Goal: Task Accomplishment & Management: Use online tool/utility

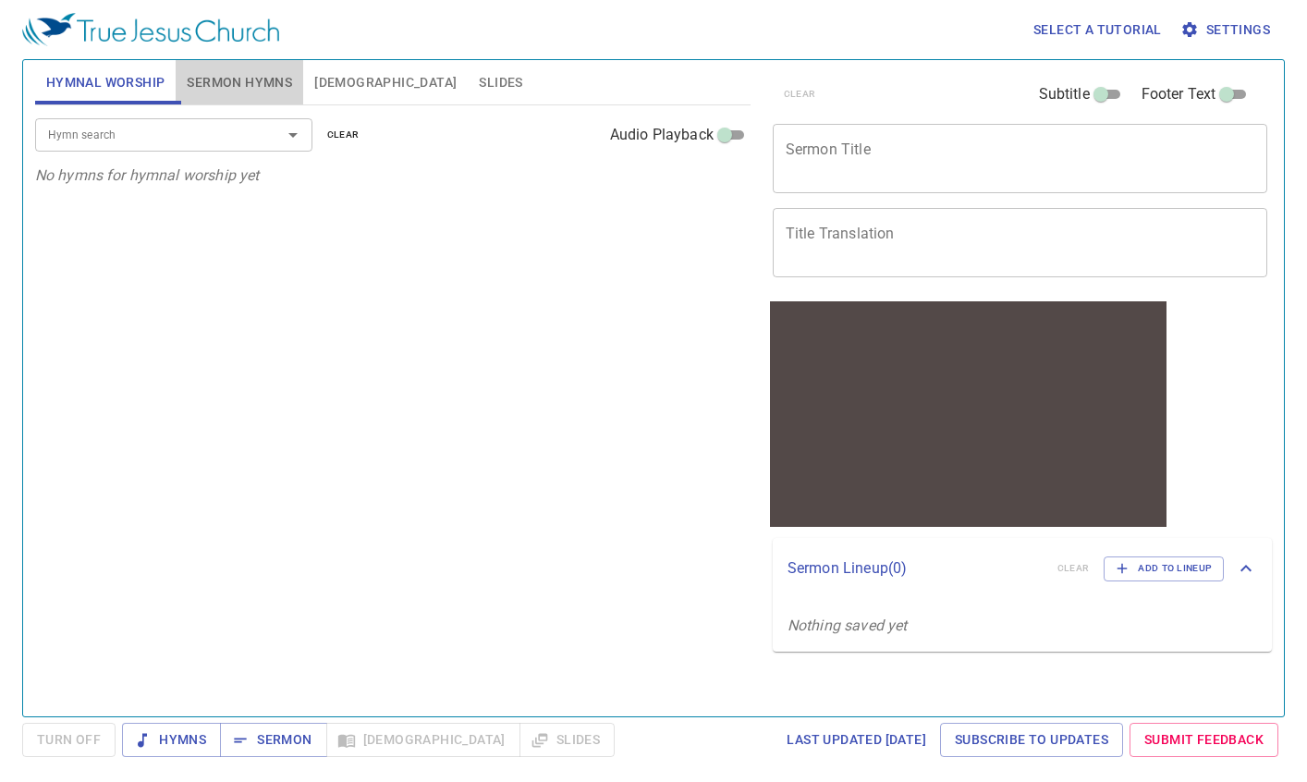
click at [235, 76] on span "Sermon Hymns" at bounding box center [239, 82] width 105 height 23
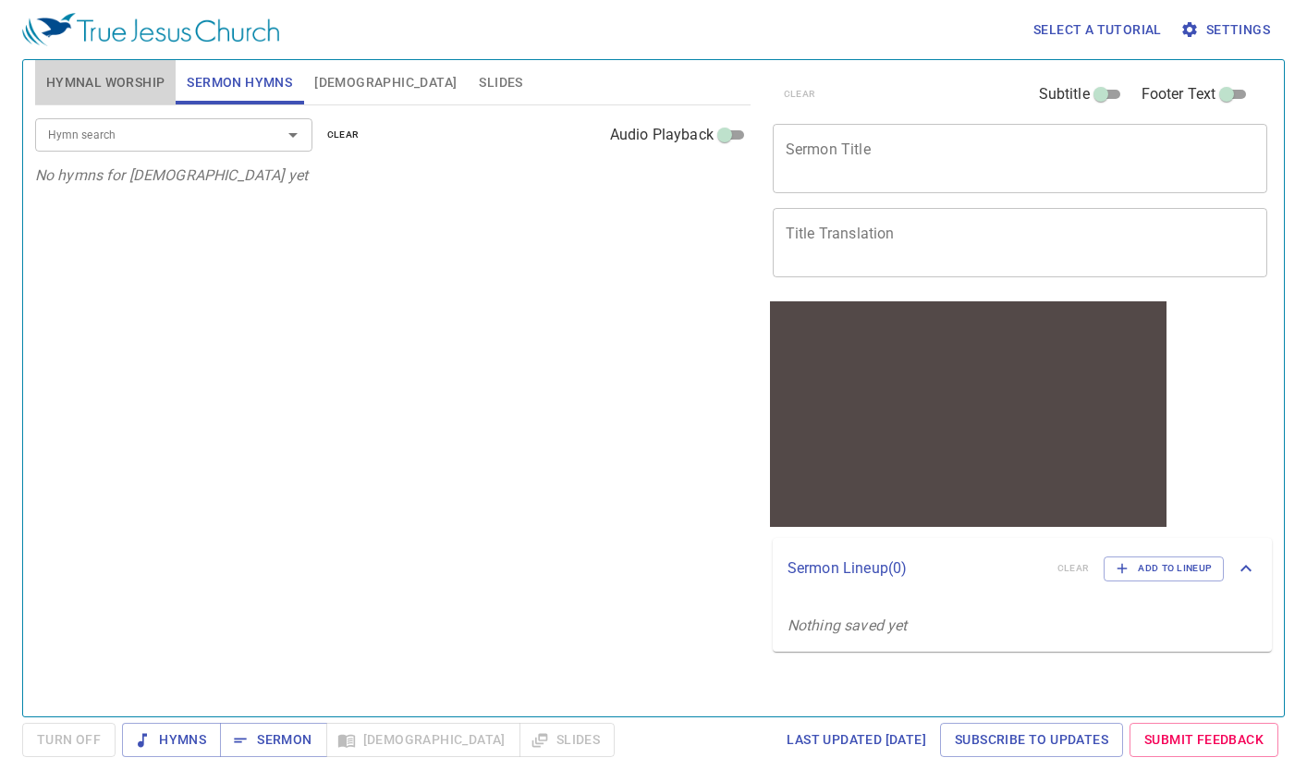
click at [104, 74] on span "Hymnal Worship" at bounding box center [105, 82] width 119 height 23
click at [260, 80] on span "Sermon Hymns" at bounding box center [239, 82] width 105 height 23
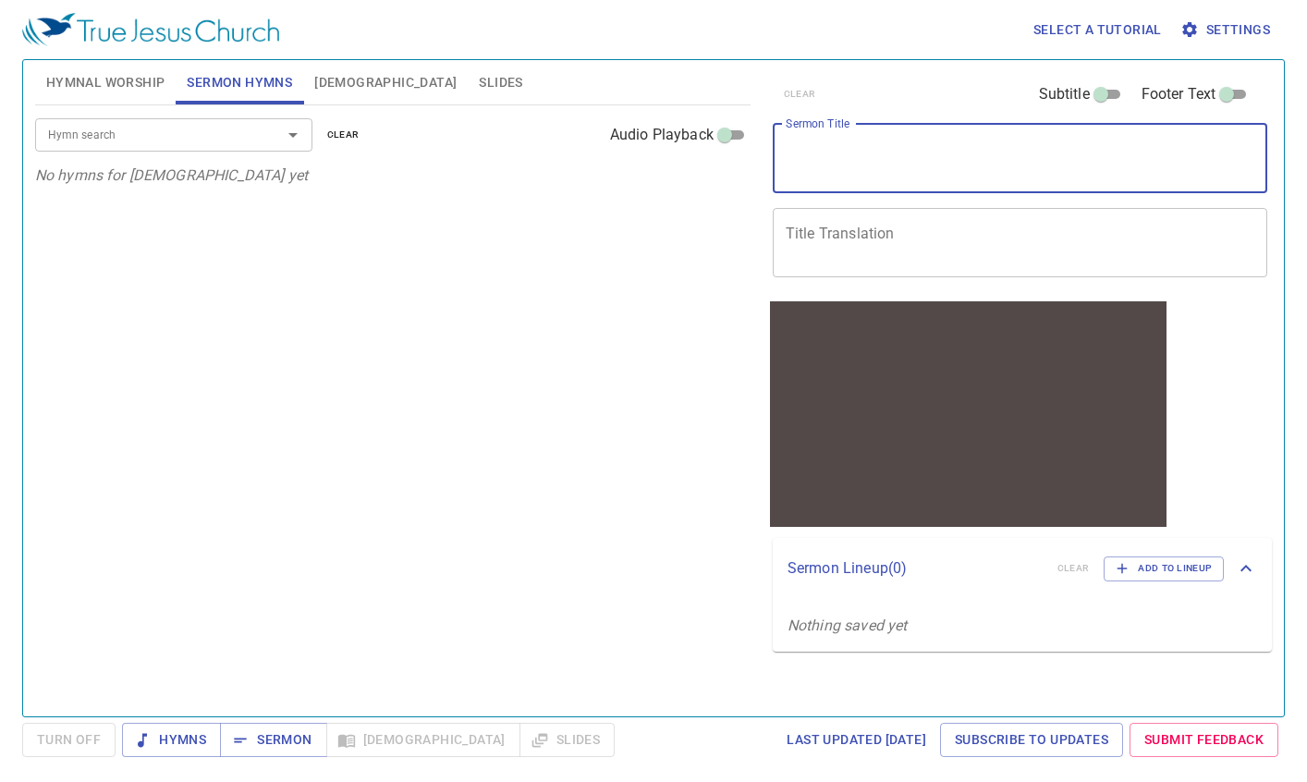
click at [871, 156] on textarea "Sermon Title" at bounding box center [1021, 157] width 470 height 35
paste textarea "He is Lord of All 他是萬有的主"
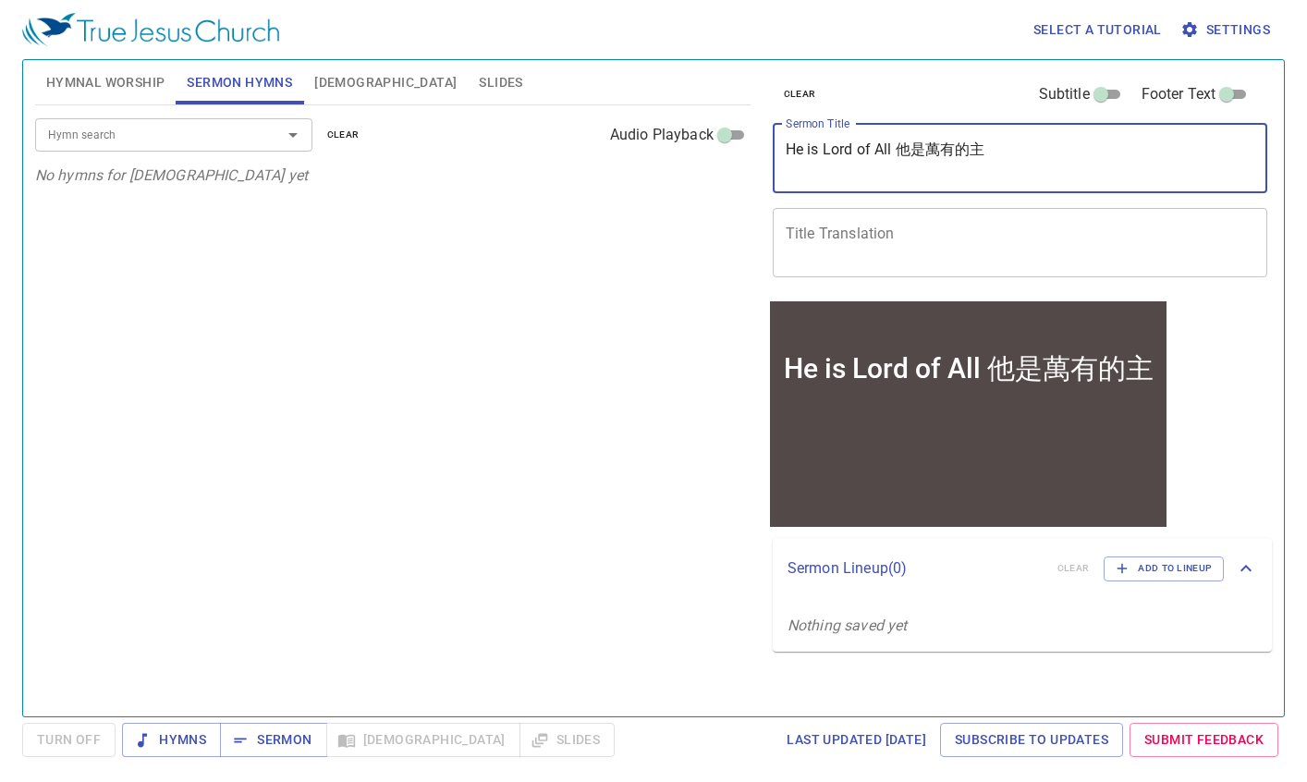
drag, startPoint x: 894, startPoint y: 153, endPoint x: 1044, endPoint y: 150, distance: 150.7
click at [1044, 150] on textarea "He is Lord of All 他是萬有的主" at bounding box center [1021, 157] width 470 height 35
type textarea "He is Lord of All"
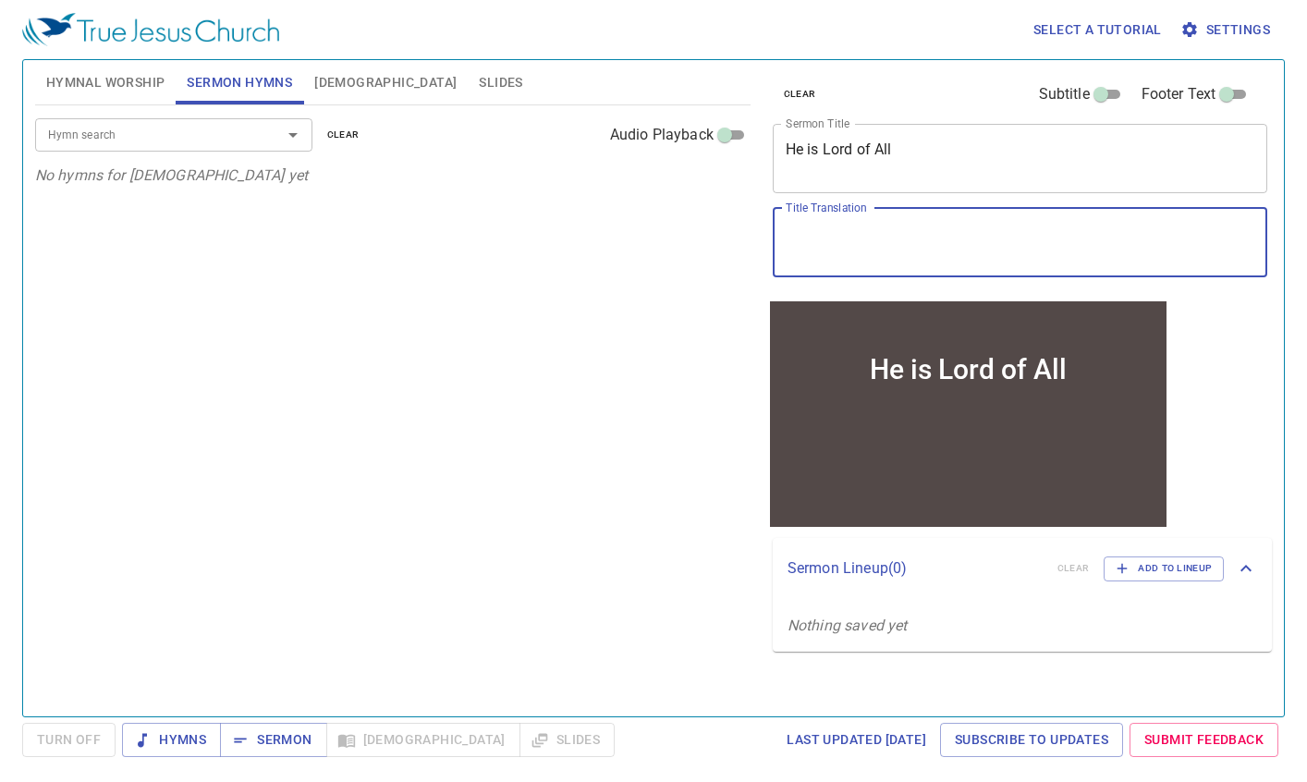
click at [894, 233] on textarea "Title Translation" at bounding box center [1021, 242] width 470 height 35
paste textarea "他是萬有的主"
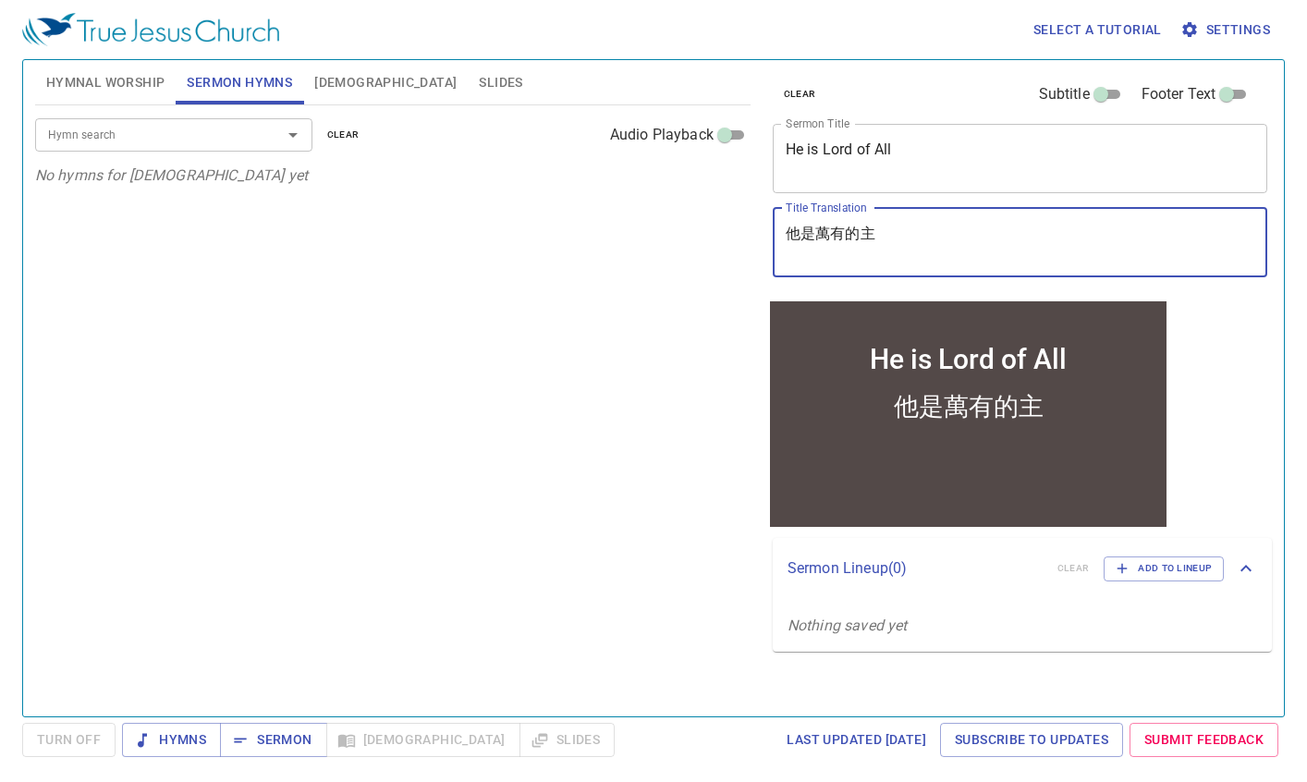
drag, startPoint x: 792, startPoint y: 231, endPoint x: 805, endPoint y: 234, distance: 13.2
click at [793, 231] on textarea "他是萬有的主" at bounding box center [1021, 242] width 470 height 35
type textarea "他是萬有的主"
click at [254, 140] on div "Hymn search" at bounding box center [173, 134] width 277 height 32
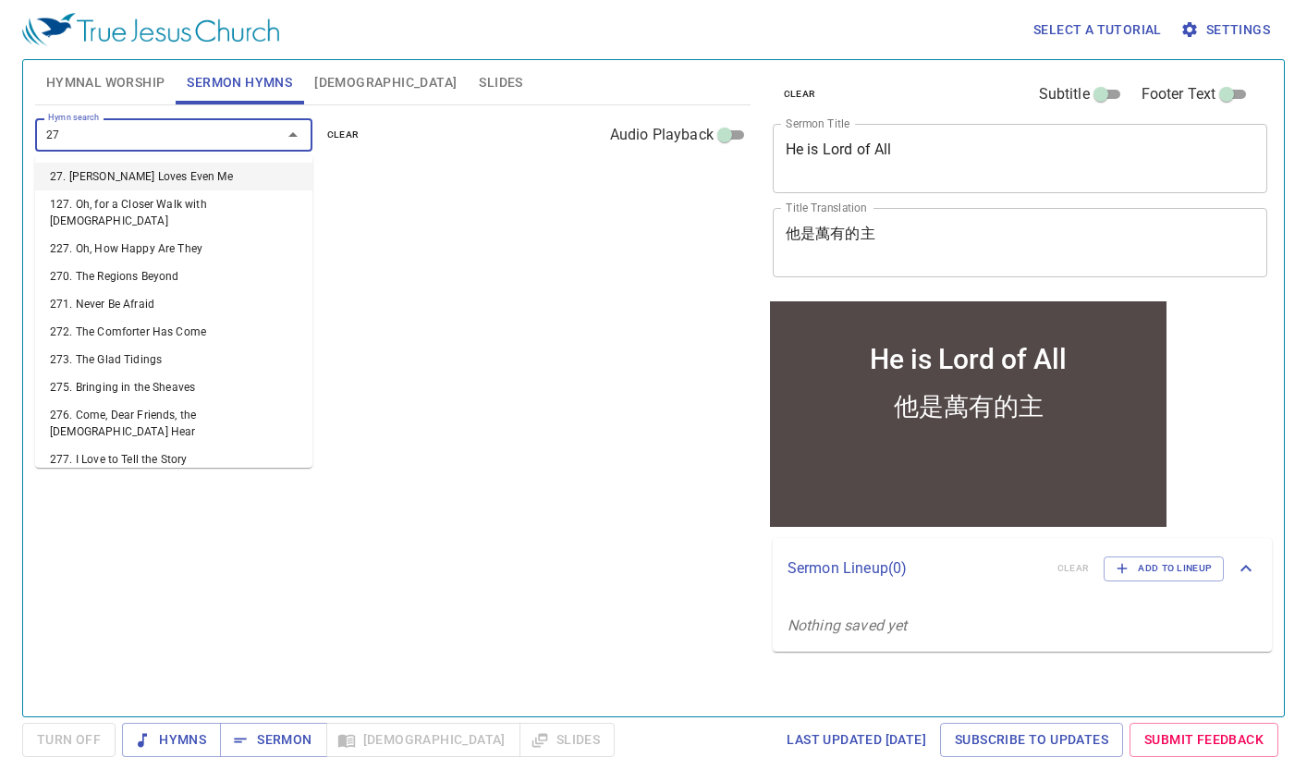
type input "277"
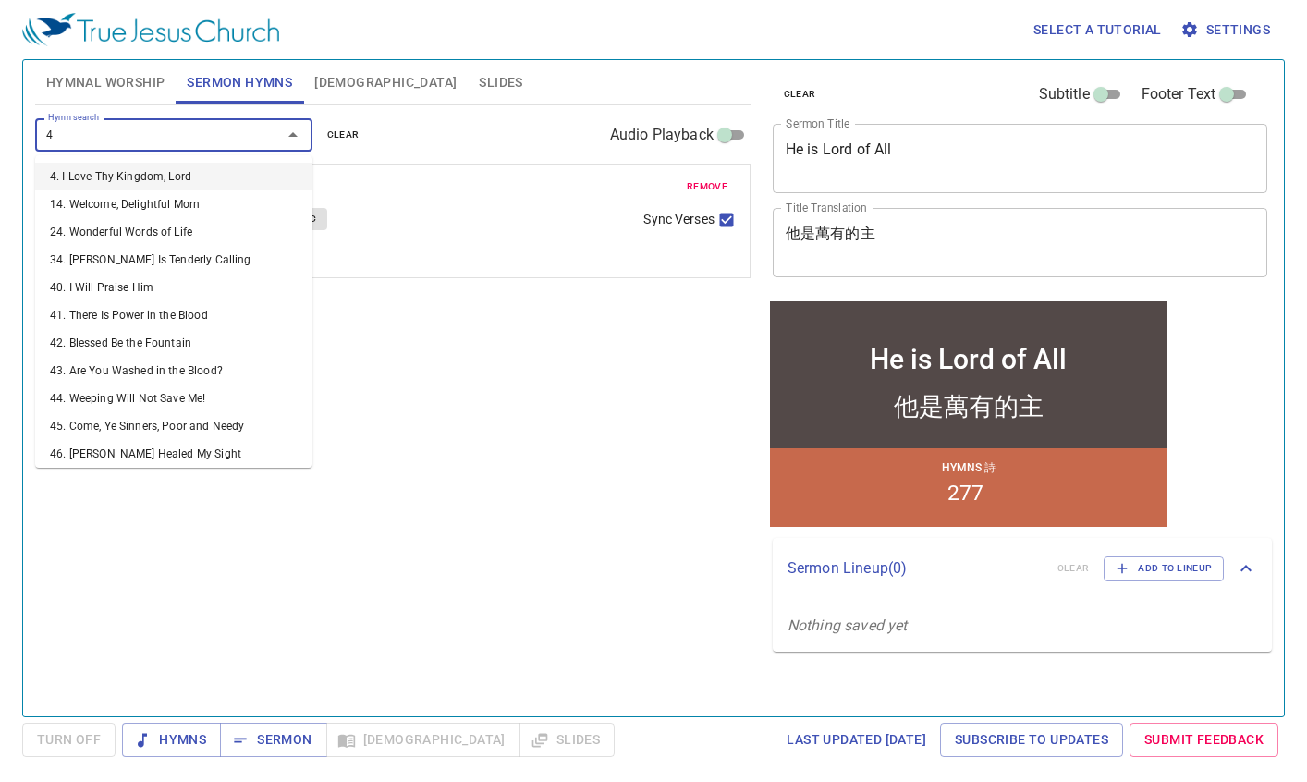
type input "43"
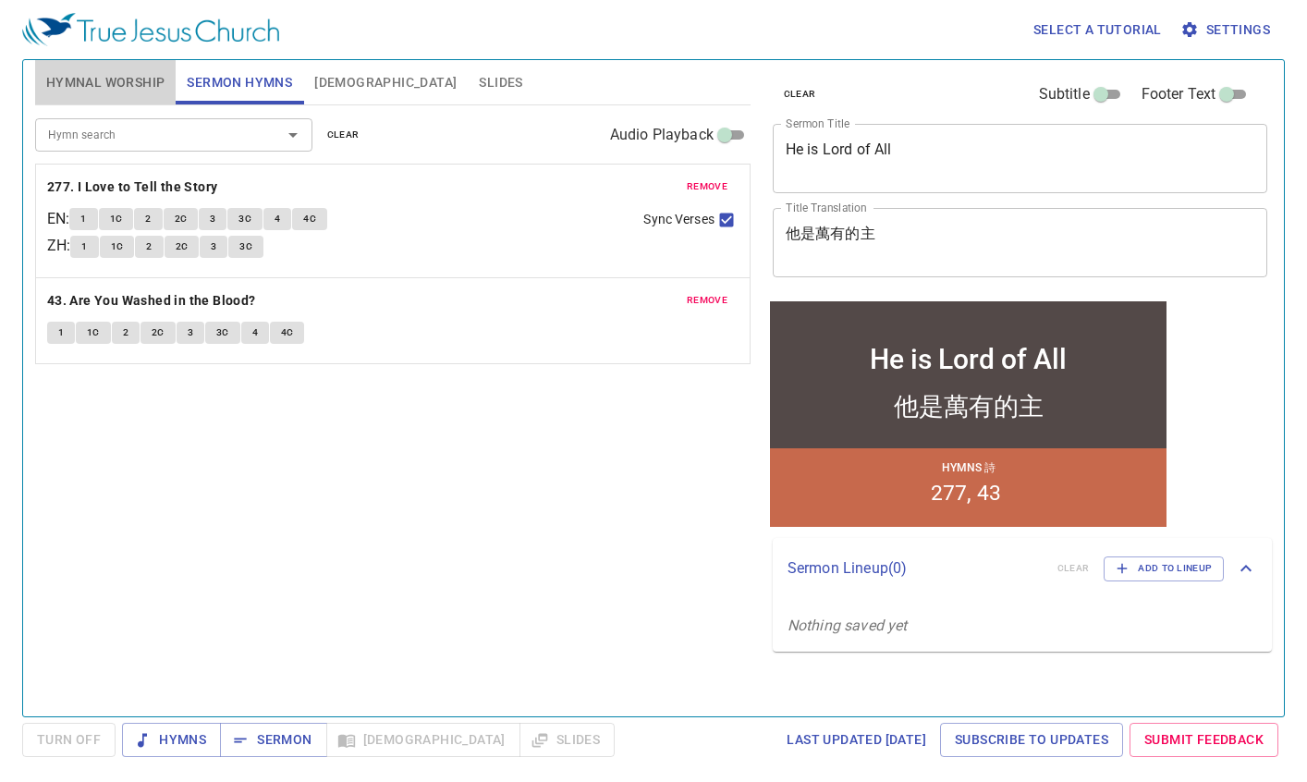
click at [120, 91] on span "Hymnal Worship" at bounding box center [105, 82] width 119 height 23
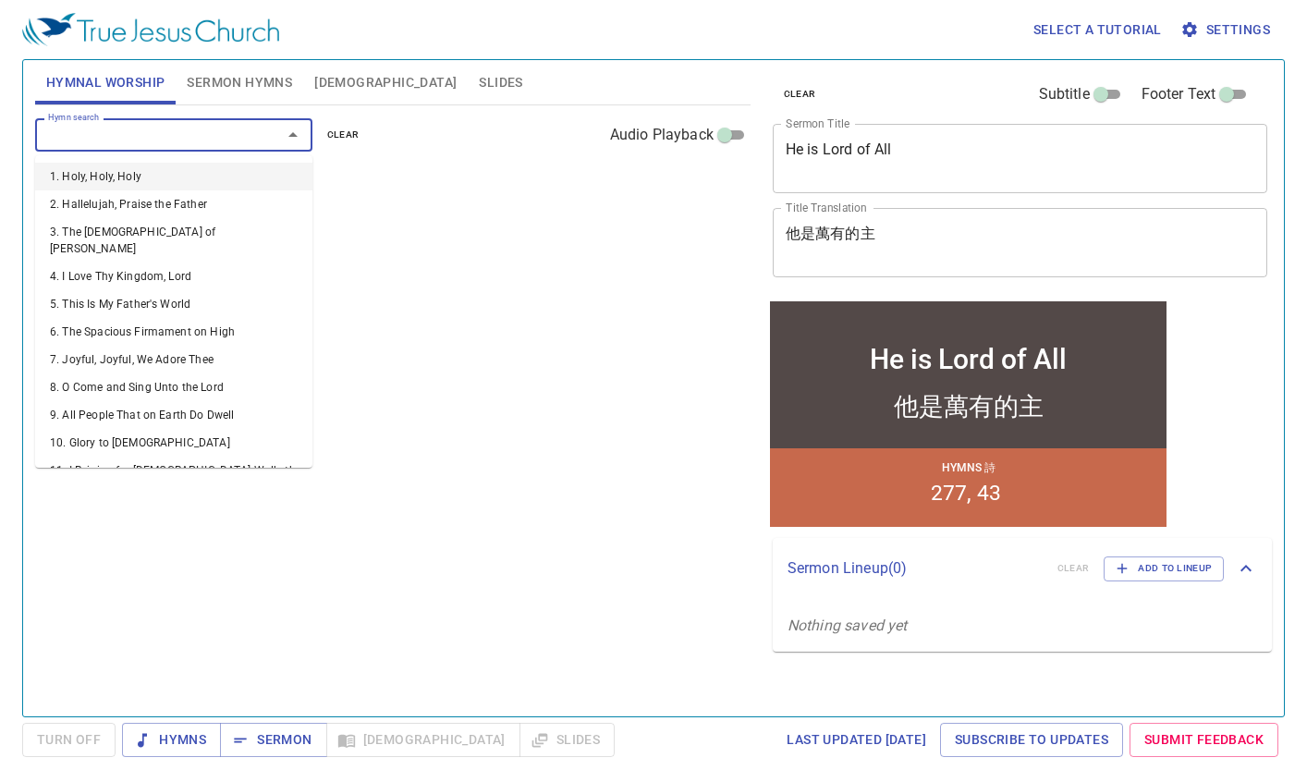
click at [117, 139] on input "Hymn search" at bounding box center [147, 134] width 212 height 21
type input "36"
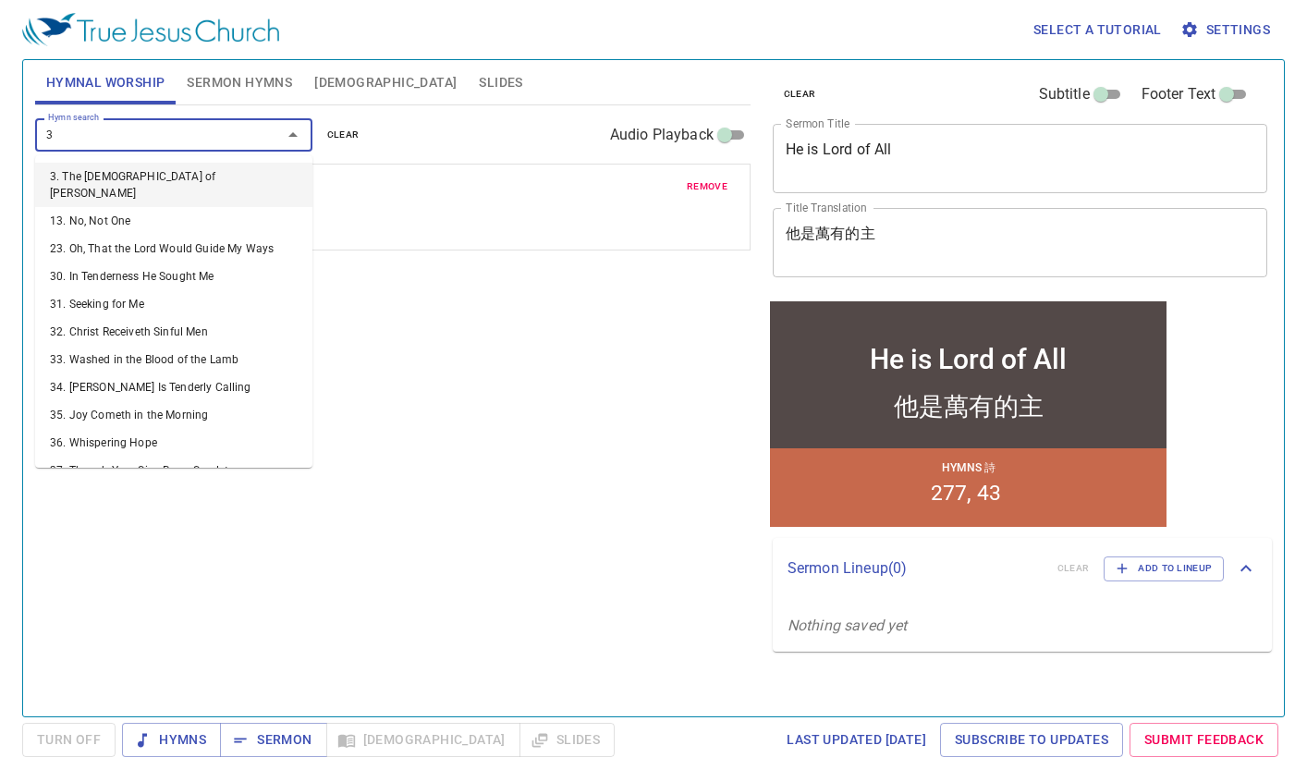
type input "38"
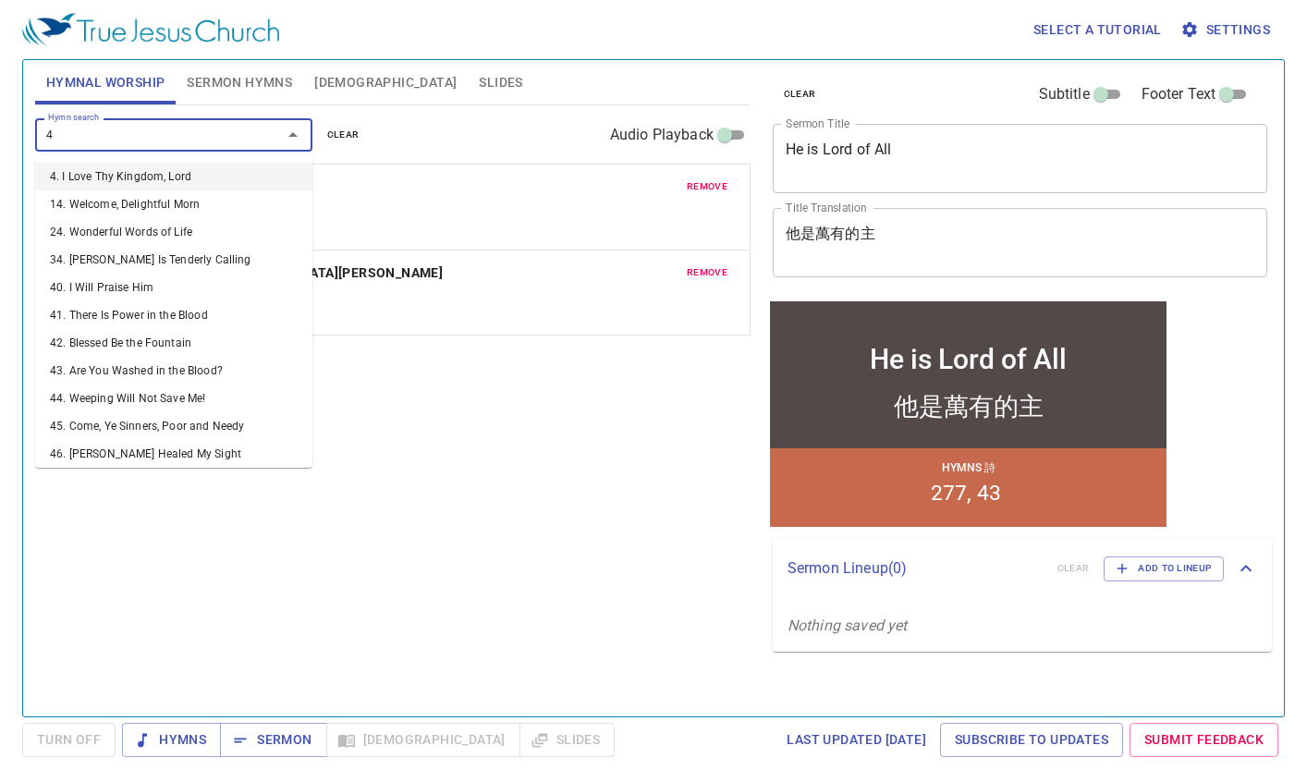
type input "41"
type input "47"
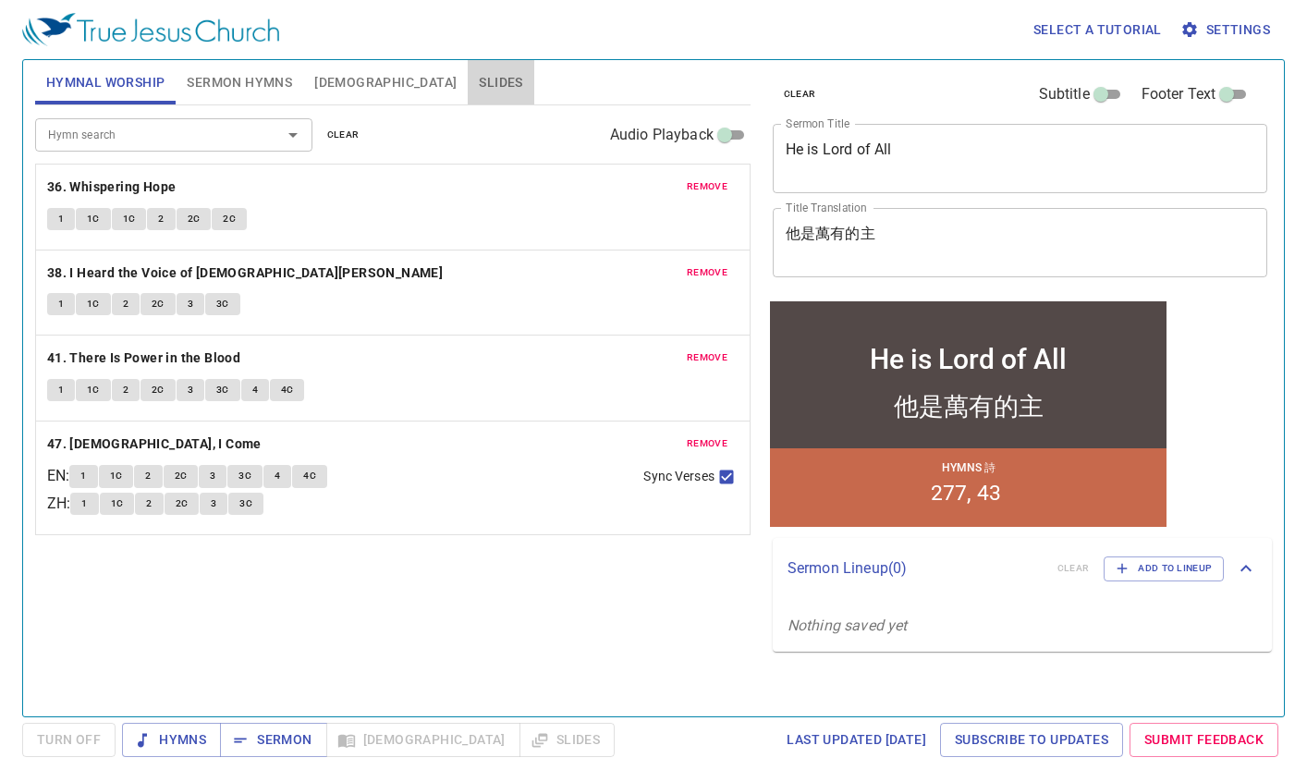
click at [479, 85] on span "Slides" at bounding box center [500, 82] width 43 height 23
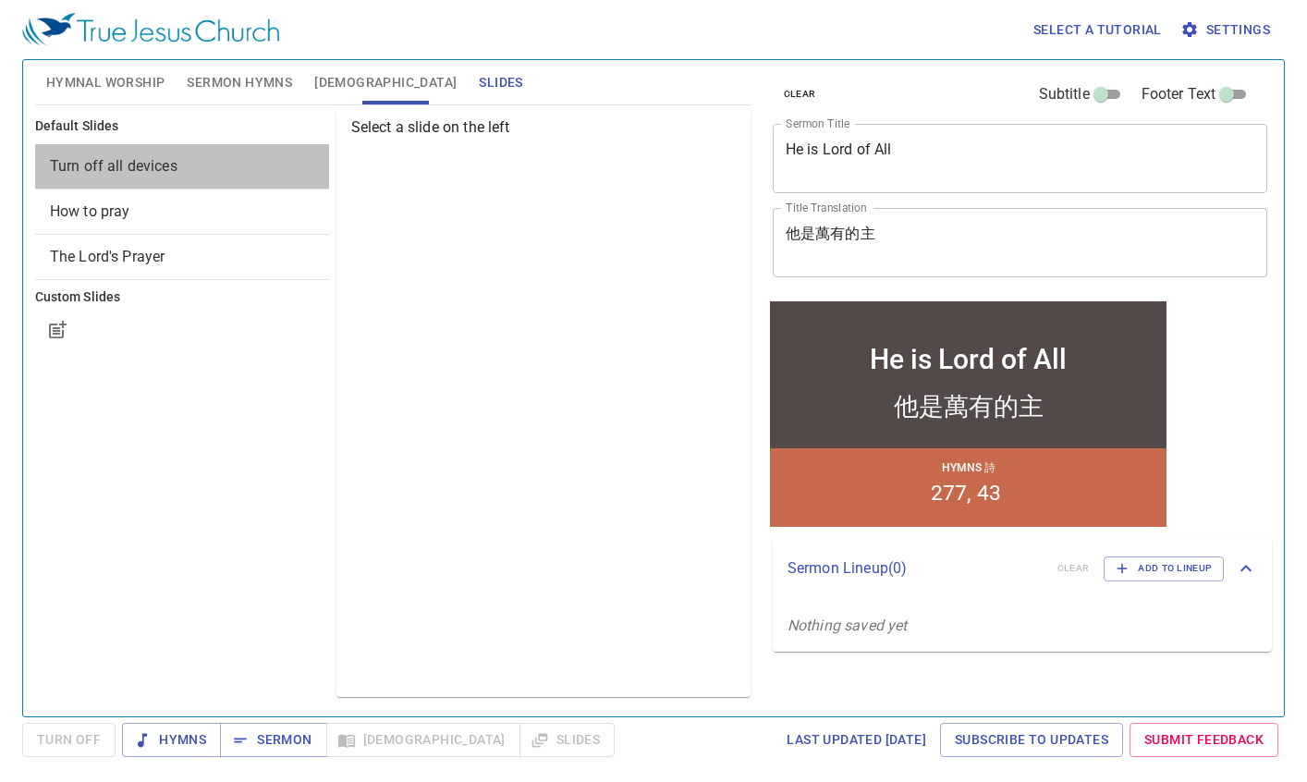
click at [172, 158] on span "Turn off all devices" at bounding box center [114, 166] width 128 height 18
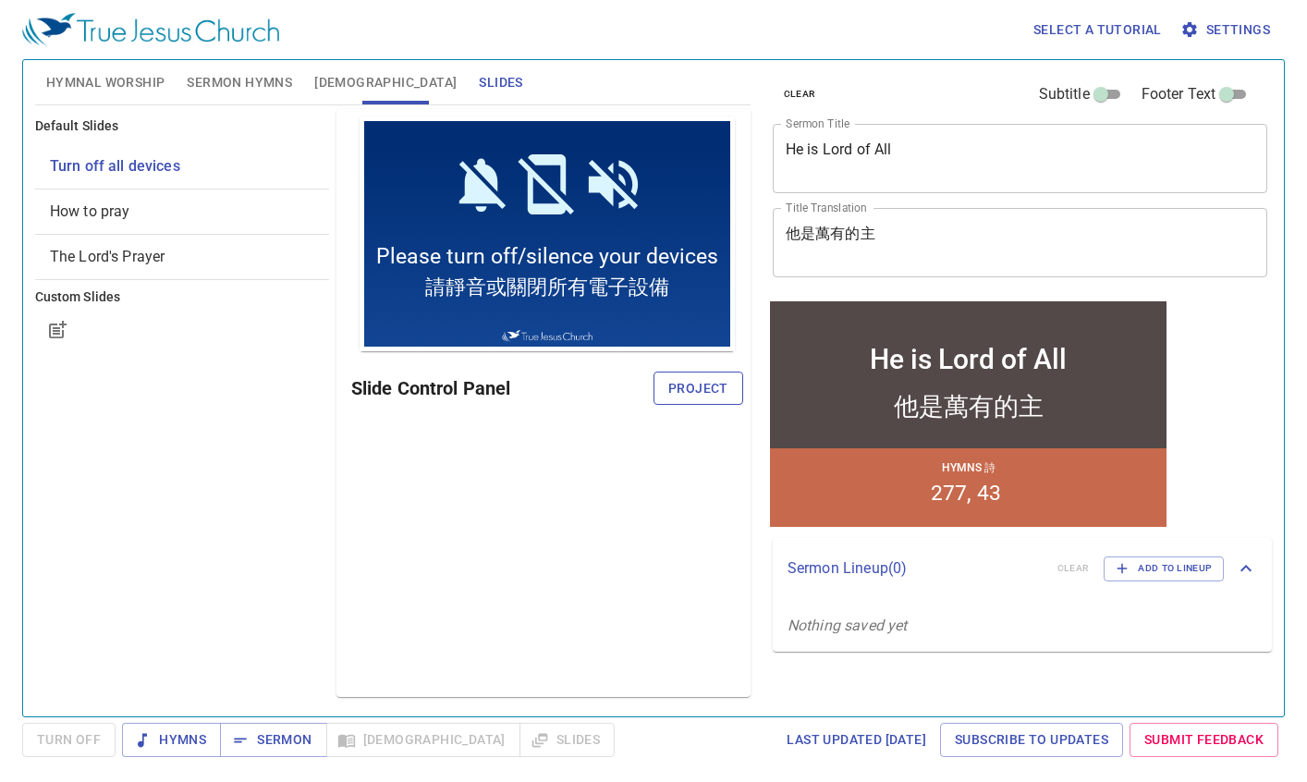
click at [716, 388] on span "Project" at bounding box center [698, 388] width 60 height 23
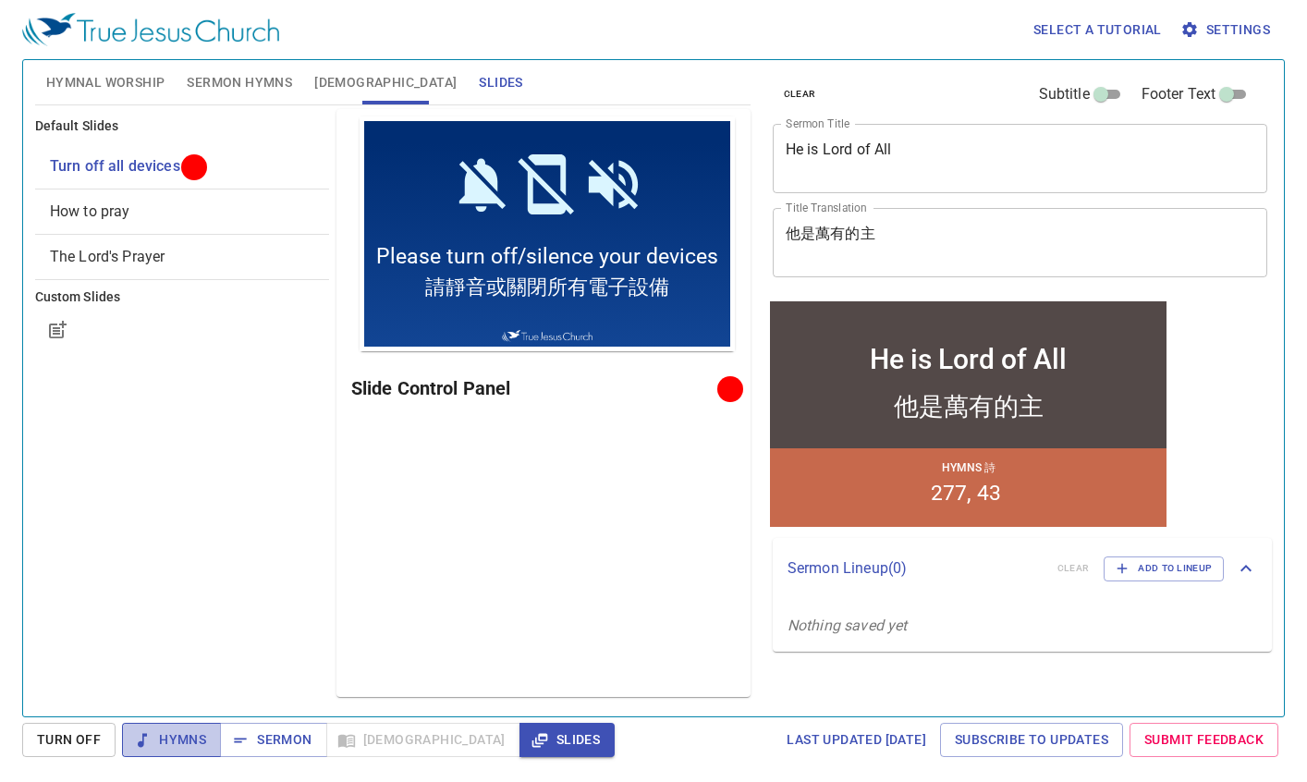
click at [191, 733] on span "Hymns" at bounding box center [171, 739] width 69 height 23
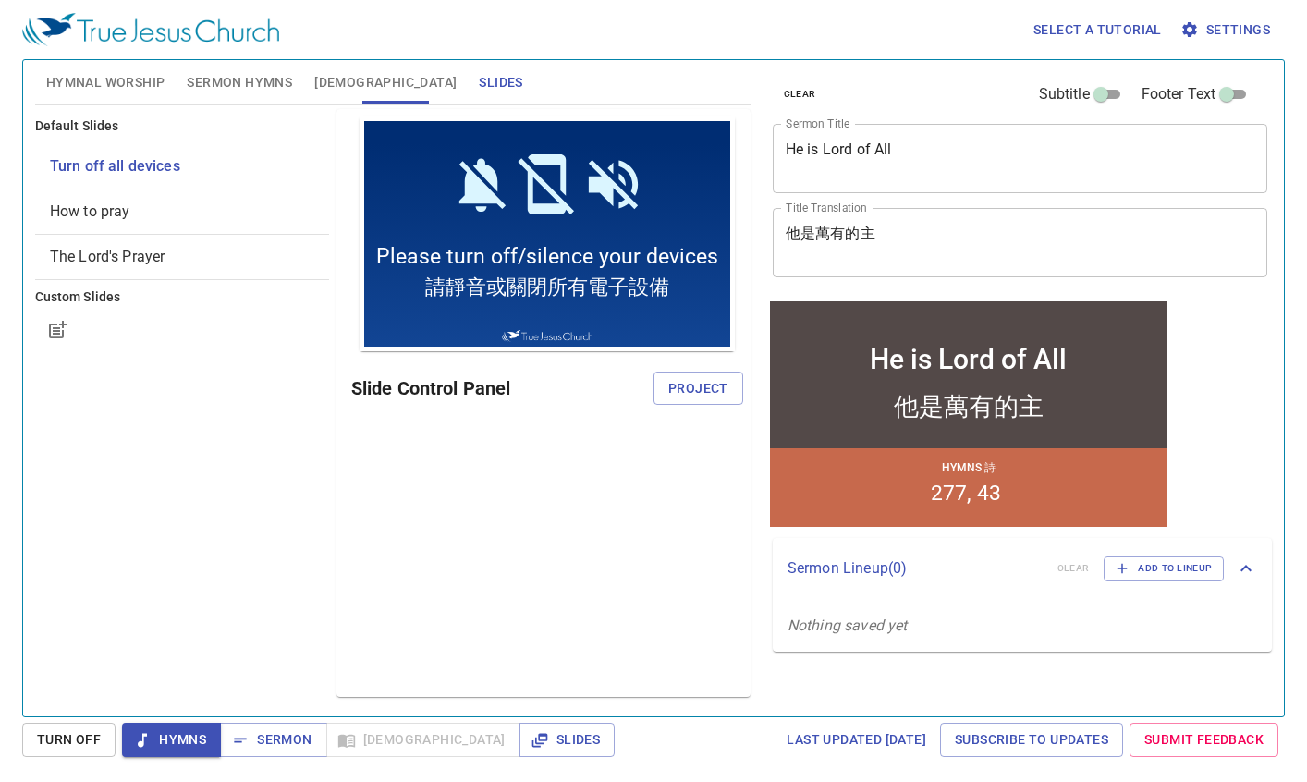
click at [145, 75] on span "Hymnal Worship" at bounding box center [105, 82] width 119 height 23
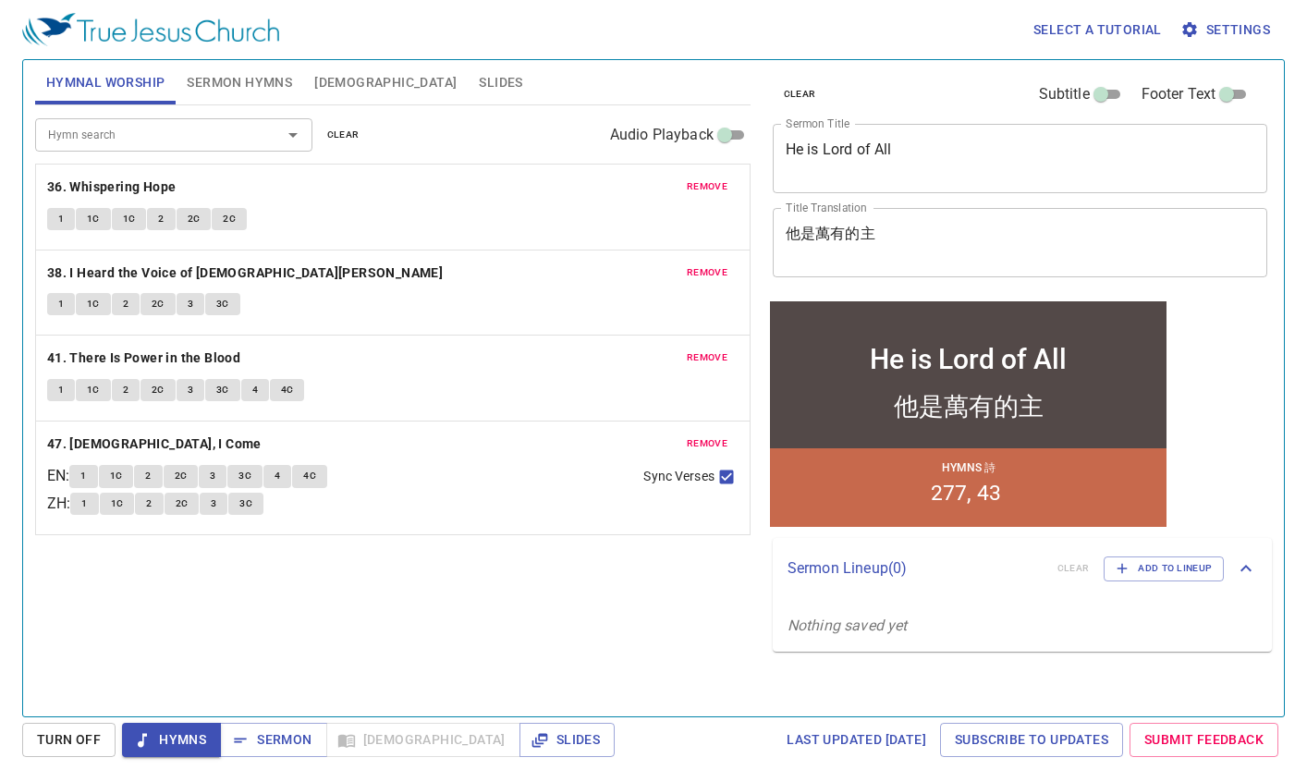
click at [370, 203] on div "remove 36. Whispering Hope 1 1C 1C 2 2C 2C" at bounding box center [393, 207] width 714 height 85
click at [62, 218] on span "1" at bounding box center [61, 219] width 6 height 17
click at [452, 227] on div "1 1C 1C 2 2C 2C" at bounding box center [392, 221] width 691 height 27
click at [570, 77] on div "Hymnal Worship Sermon Hymns Bible Slides" at bounding box center [392, 82] width 715 height 44
click at [486, 199] on div "remove 36. Whispering Hope 1 1C 1C 2 2C 2C" at bounding box center [393, 207] width 714 height 85
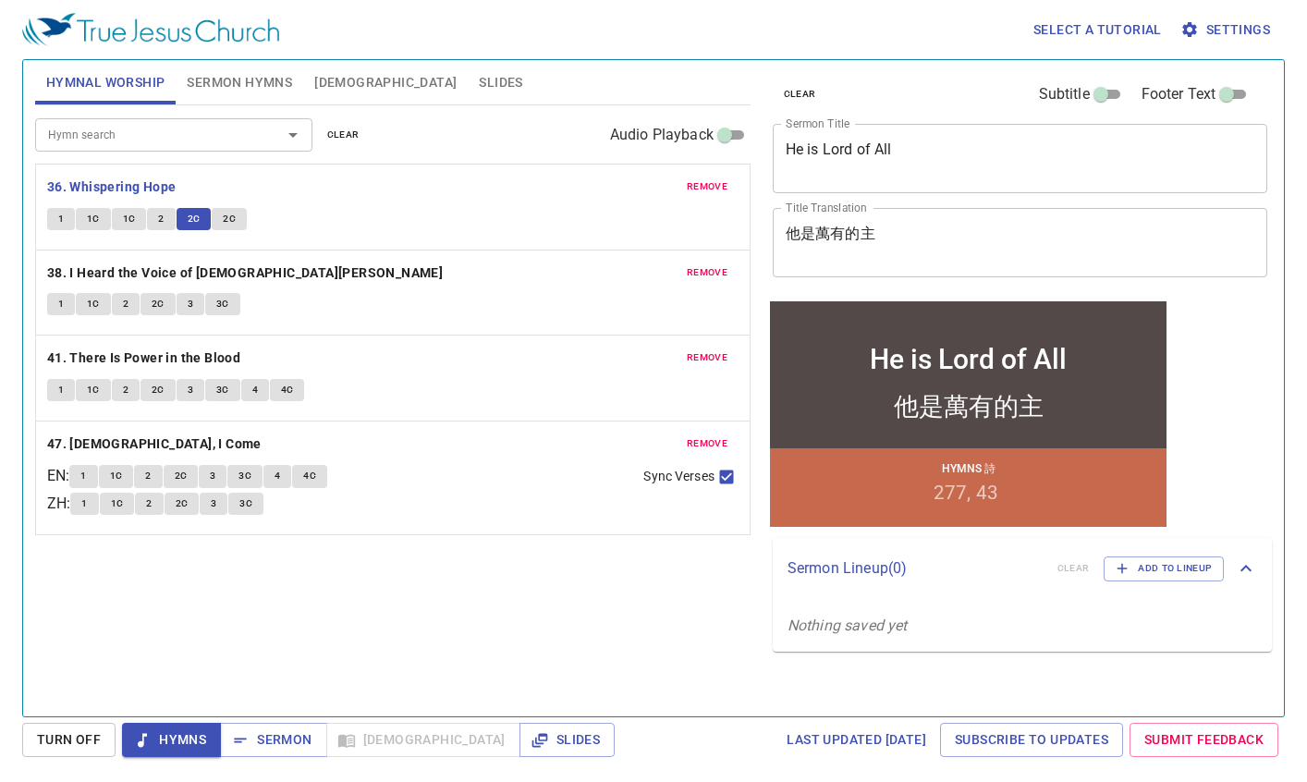
click at [257, 78] on span "Sermon Hymns" at bounding box center [239, 82] width 105 height 23
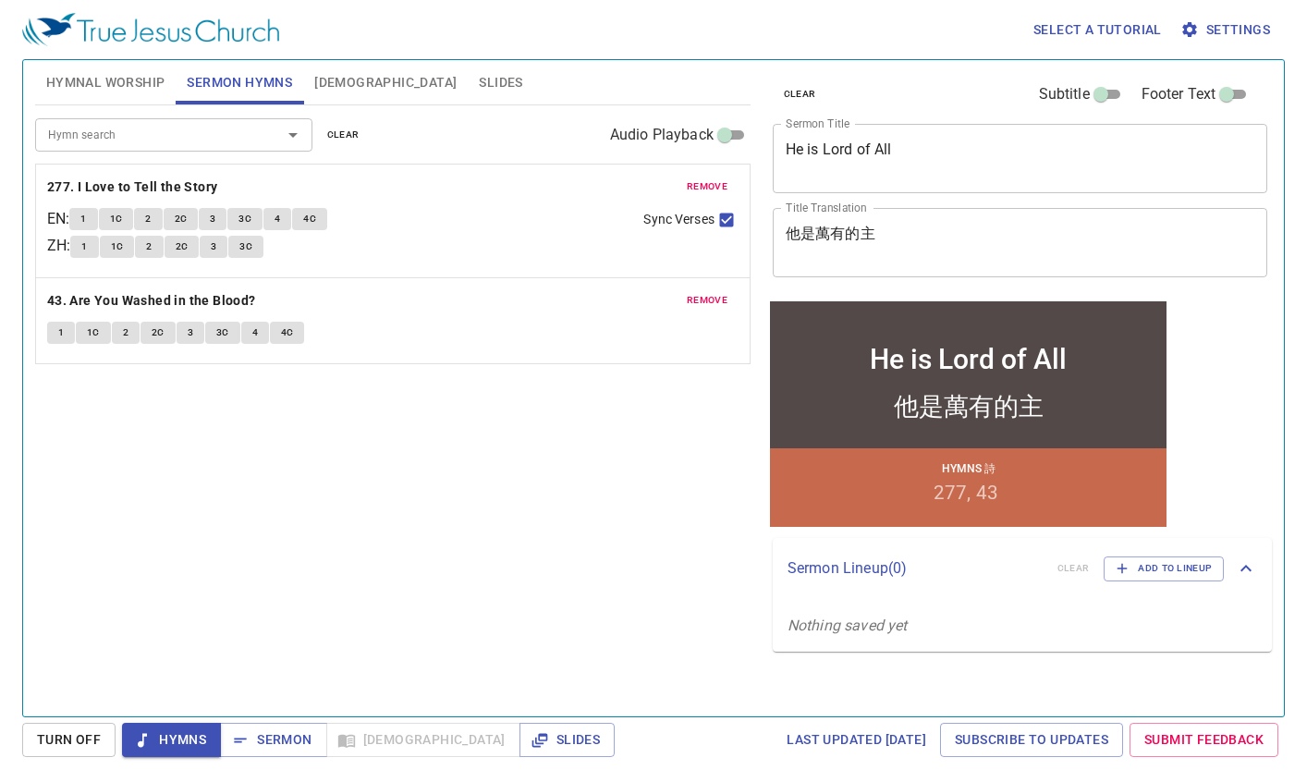
click at [133, 129] on input "Hymn search" at bounding box center [147, 134] width 212 height 21
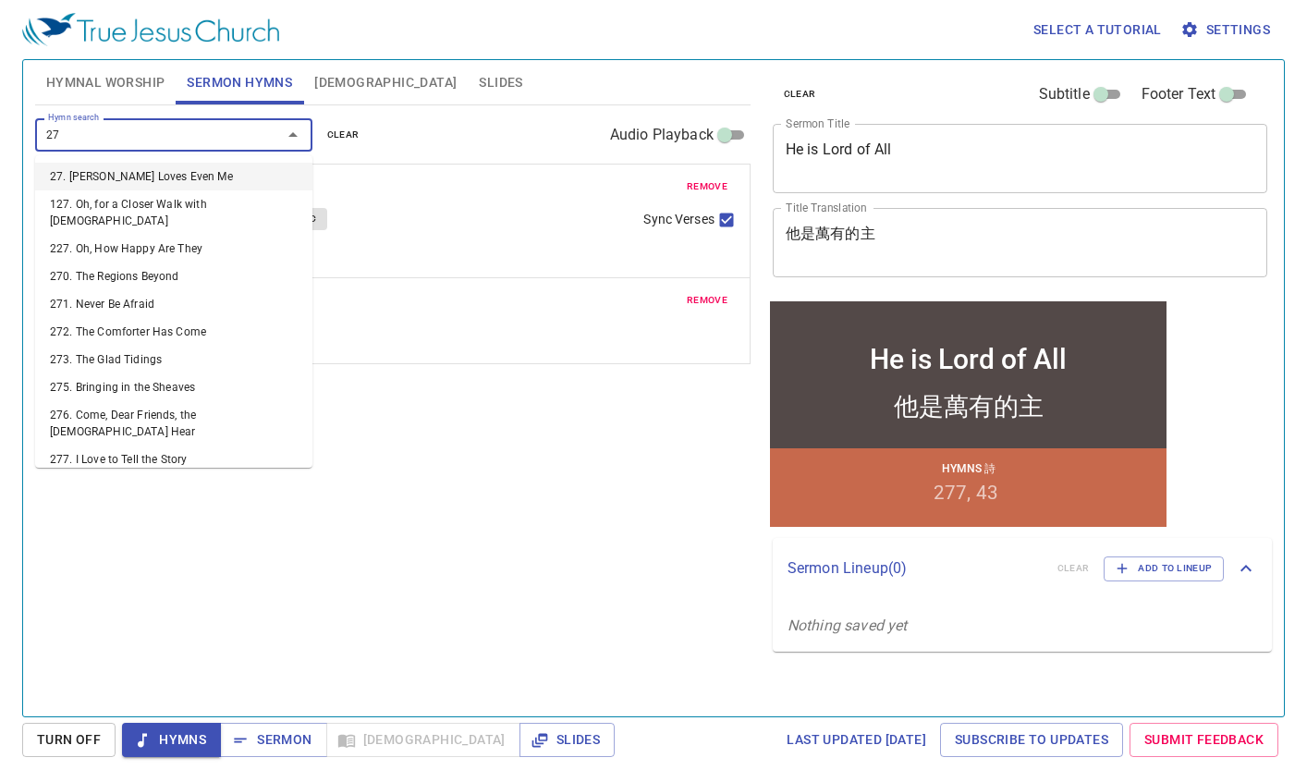
type input "276"
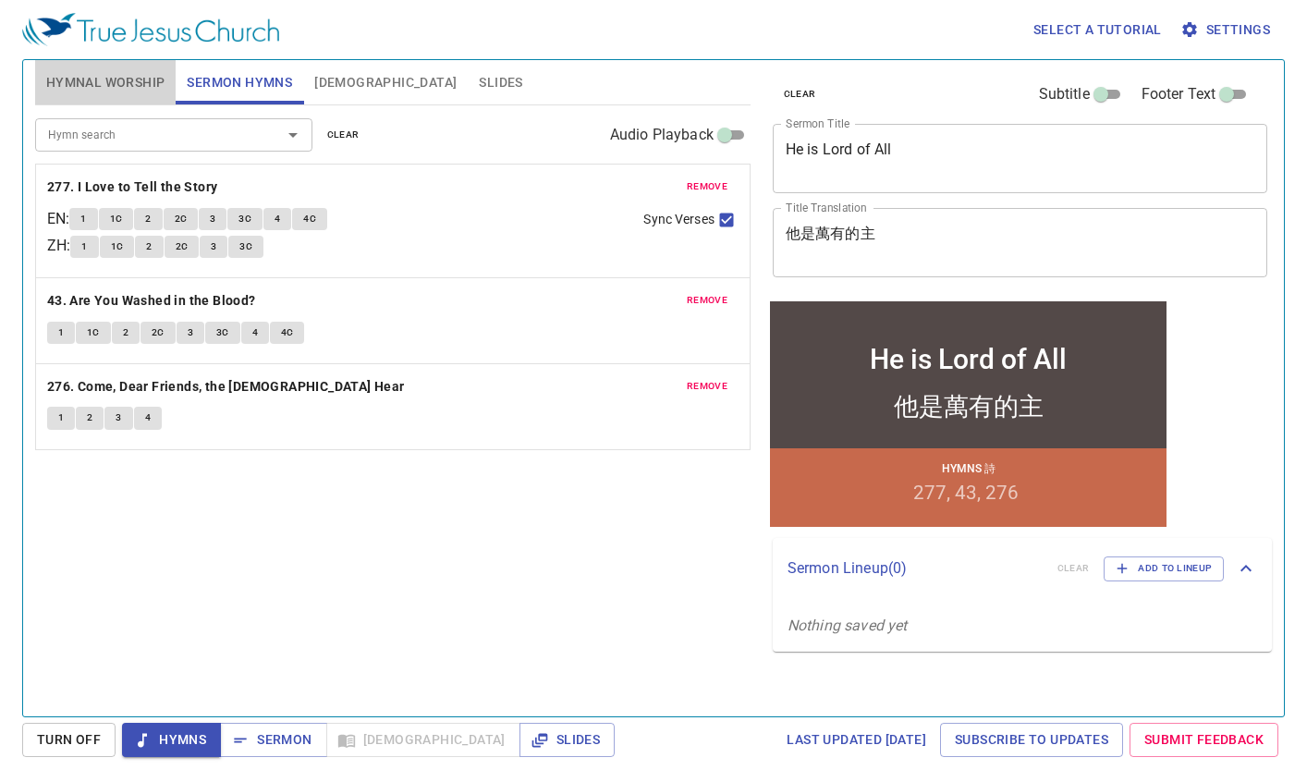
click at [83, 83] on span "Hymnal Worship" at bounding box center [105, 82] width 119 height 23
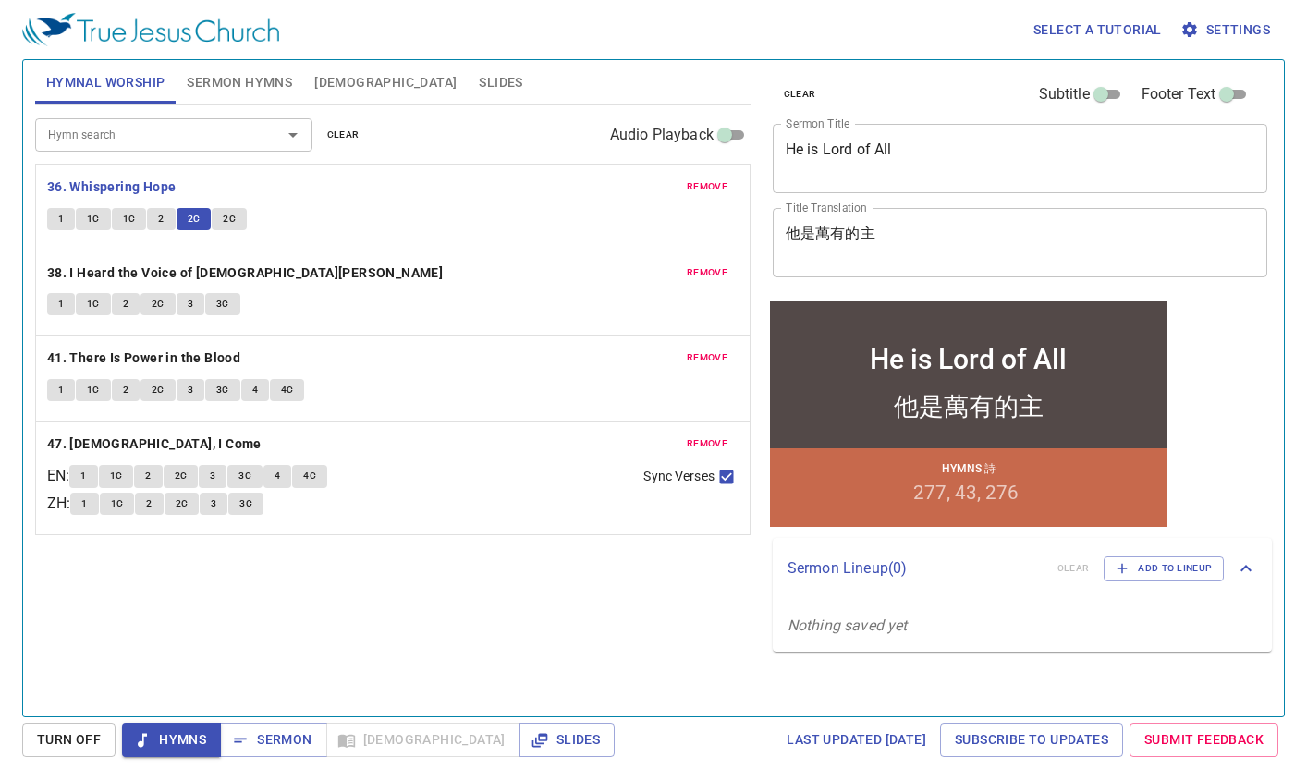
click at [221, 221] on button "2C" at bounding box center [229, 219] width 35 height 22
click at [269, 84] on span "Sermon Hymns" at bounding box center [239, 82] width 105 height 23
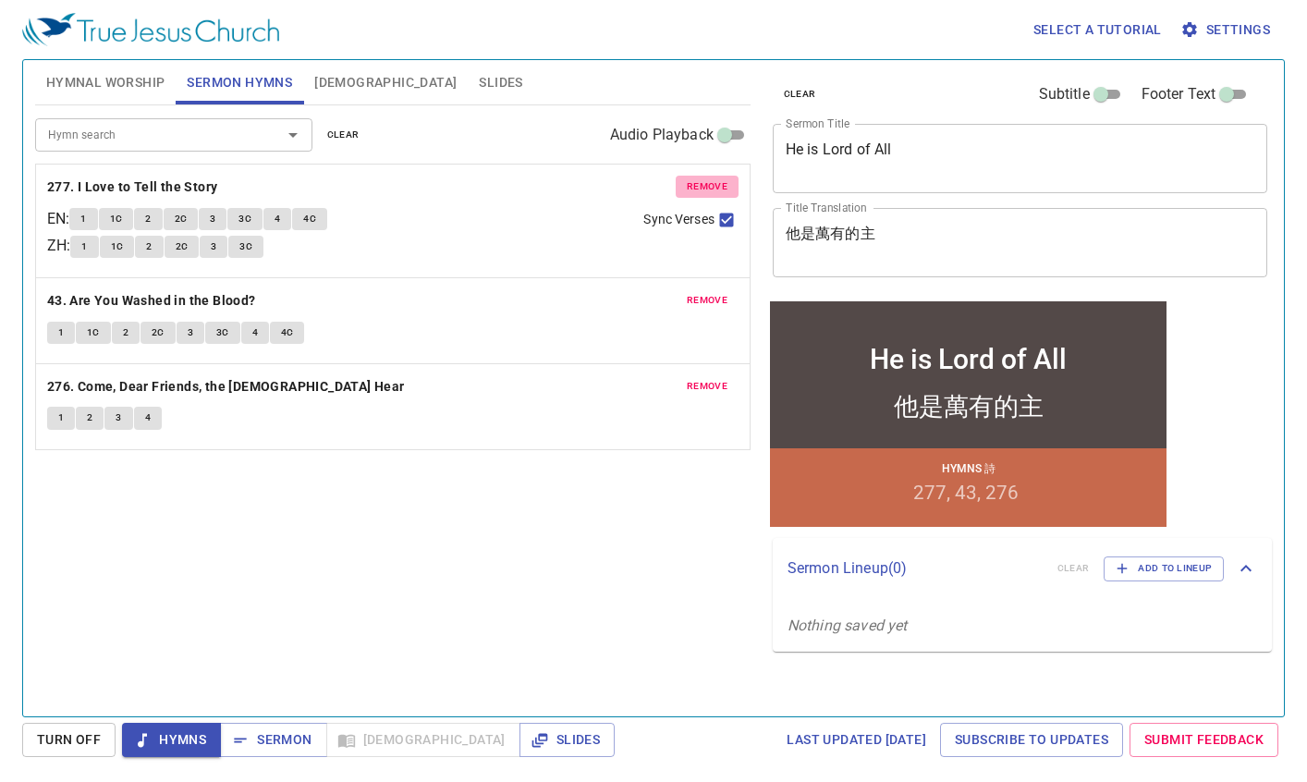
click at [709, 180] on span "remove" at bounding box center [707, 186] width 41 height 17
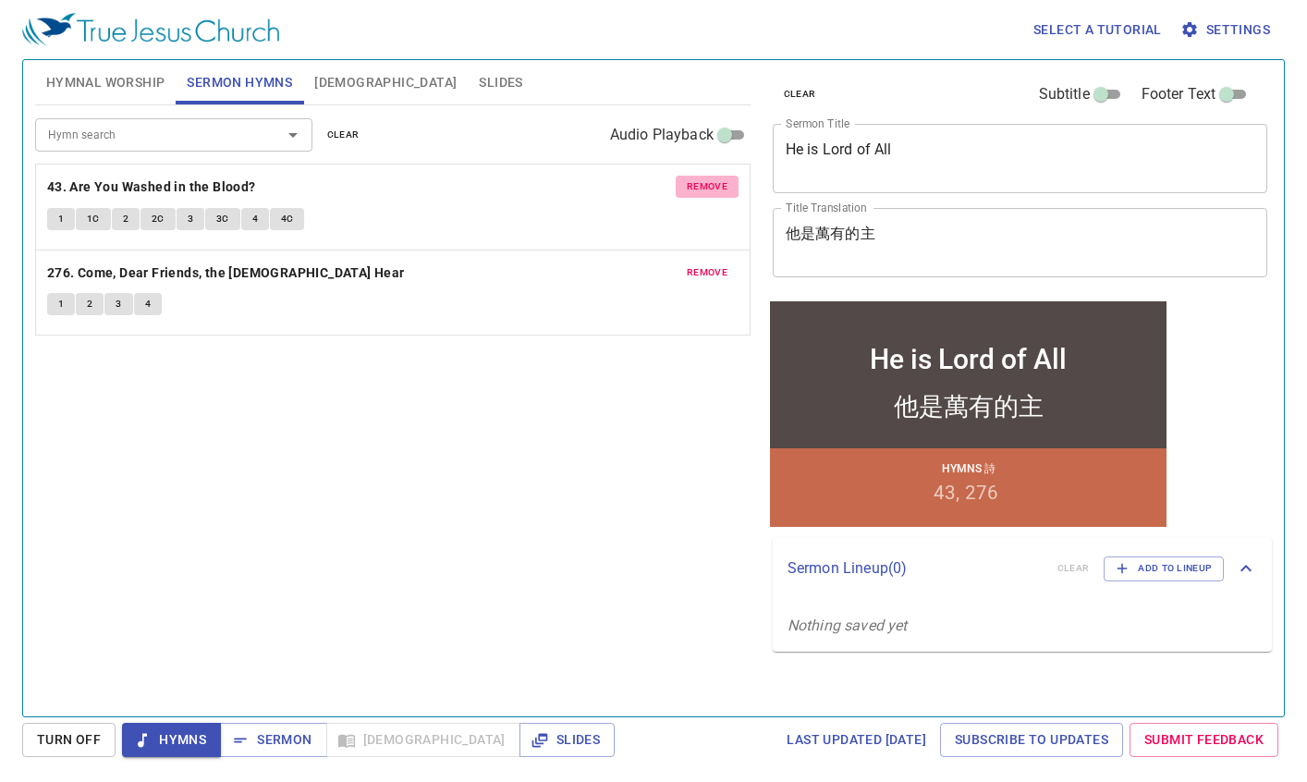
click at [709, 180] on span "remove" at bounding box center [707, 186] width 41 height 17
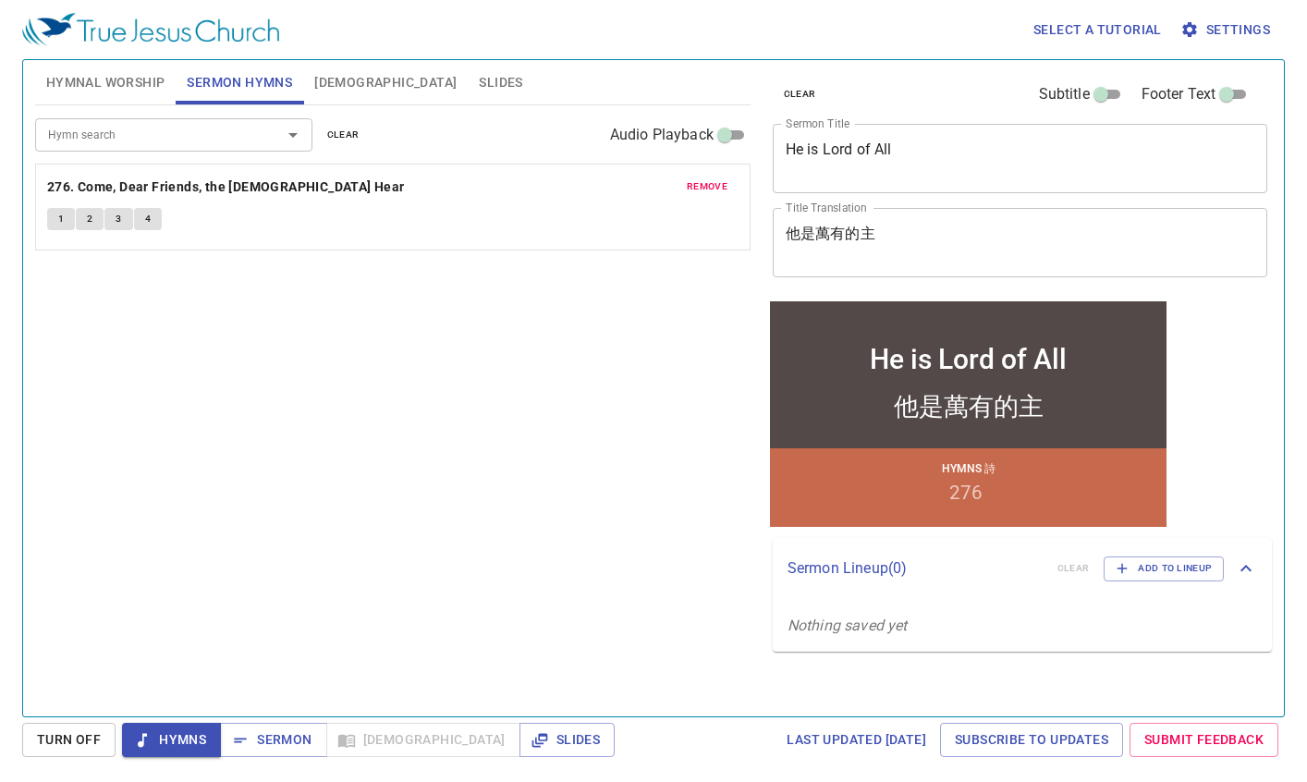
click at [199, 136] on input "Hymn search" at bounding box center [147, 134] width 212 height 21
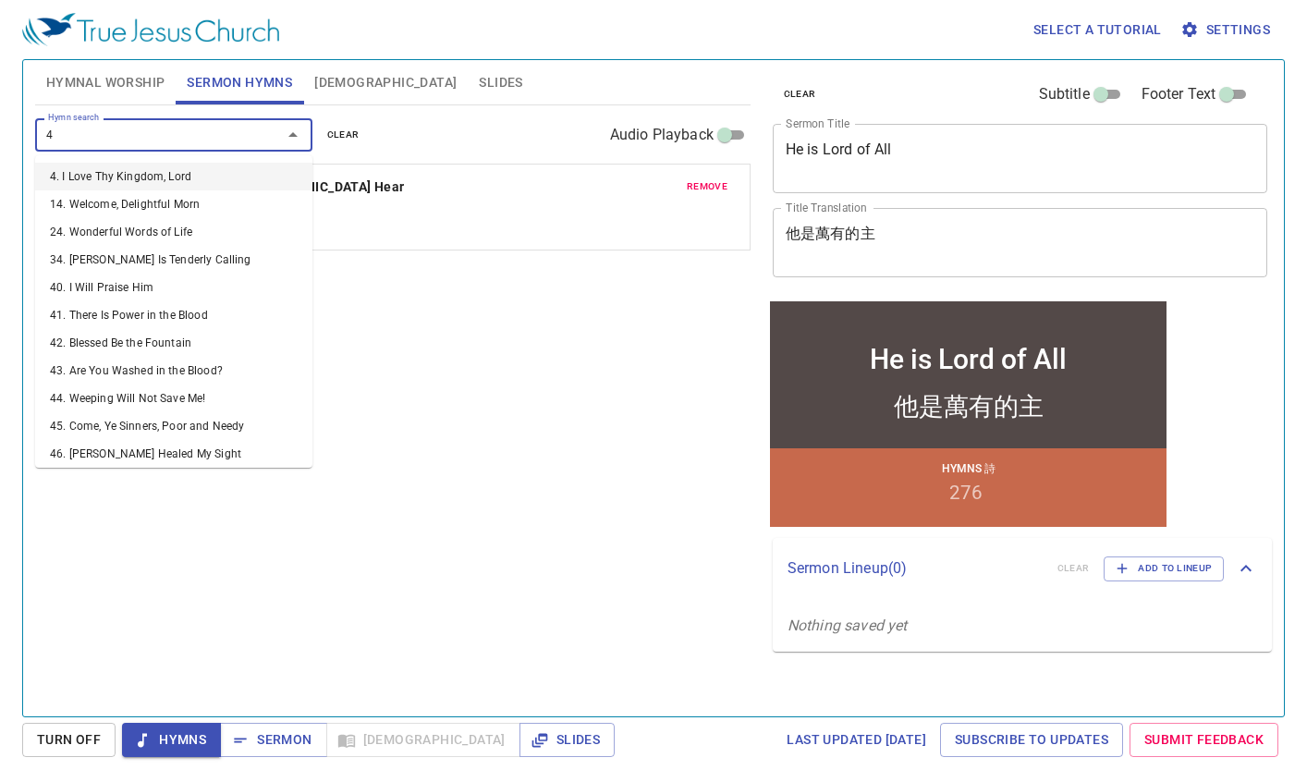
type input "43"
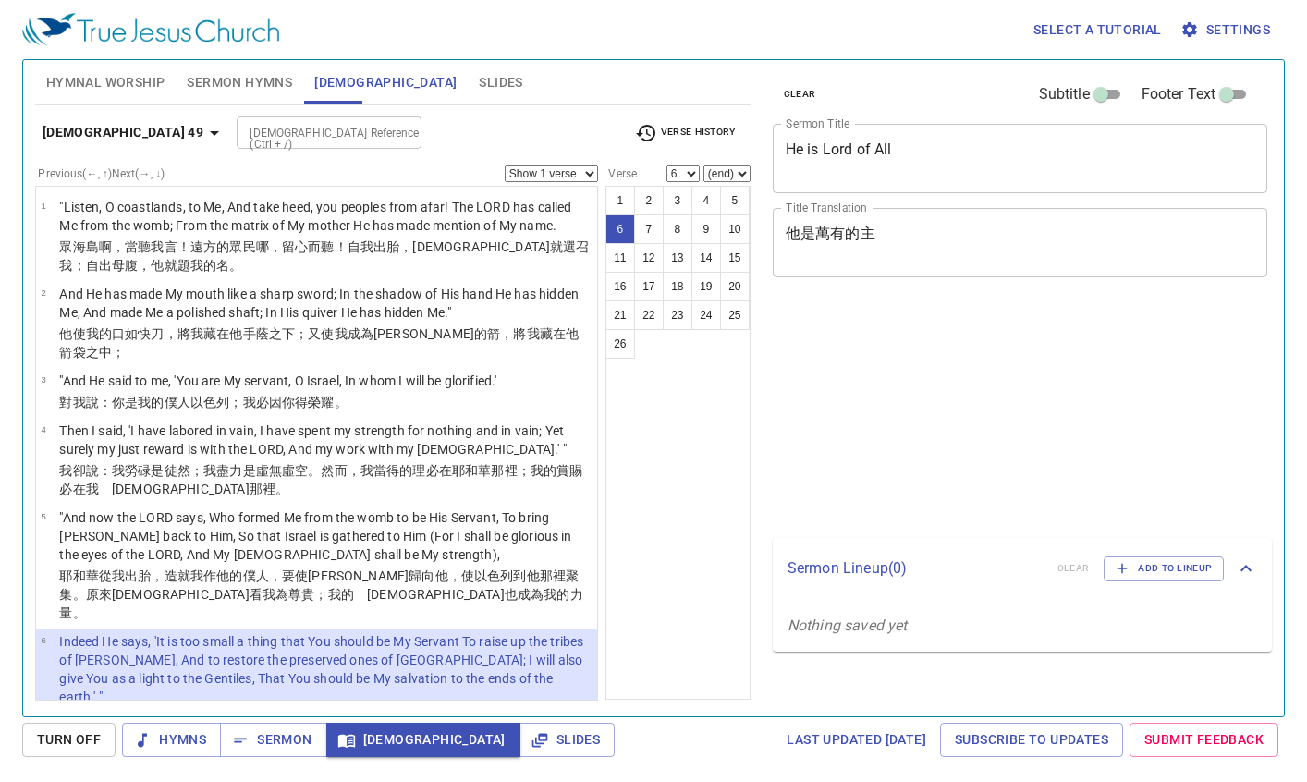
select select "6"
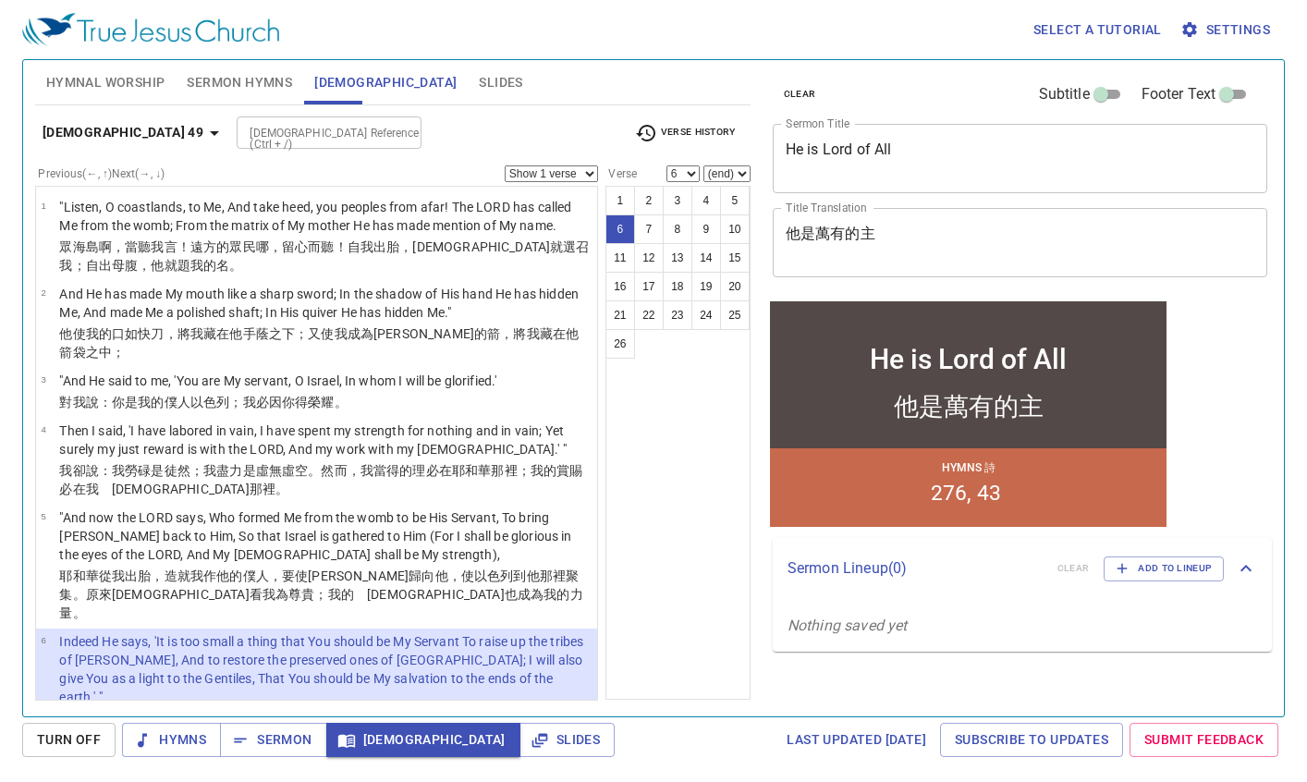
click at [203, 136] on icon "button" at bounding box center [214, 133] width 22 height 22
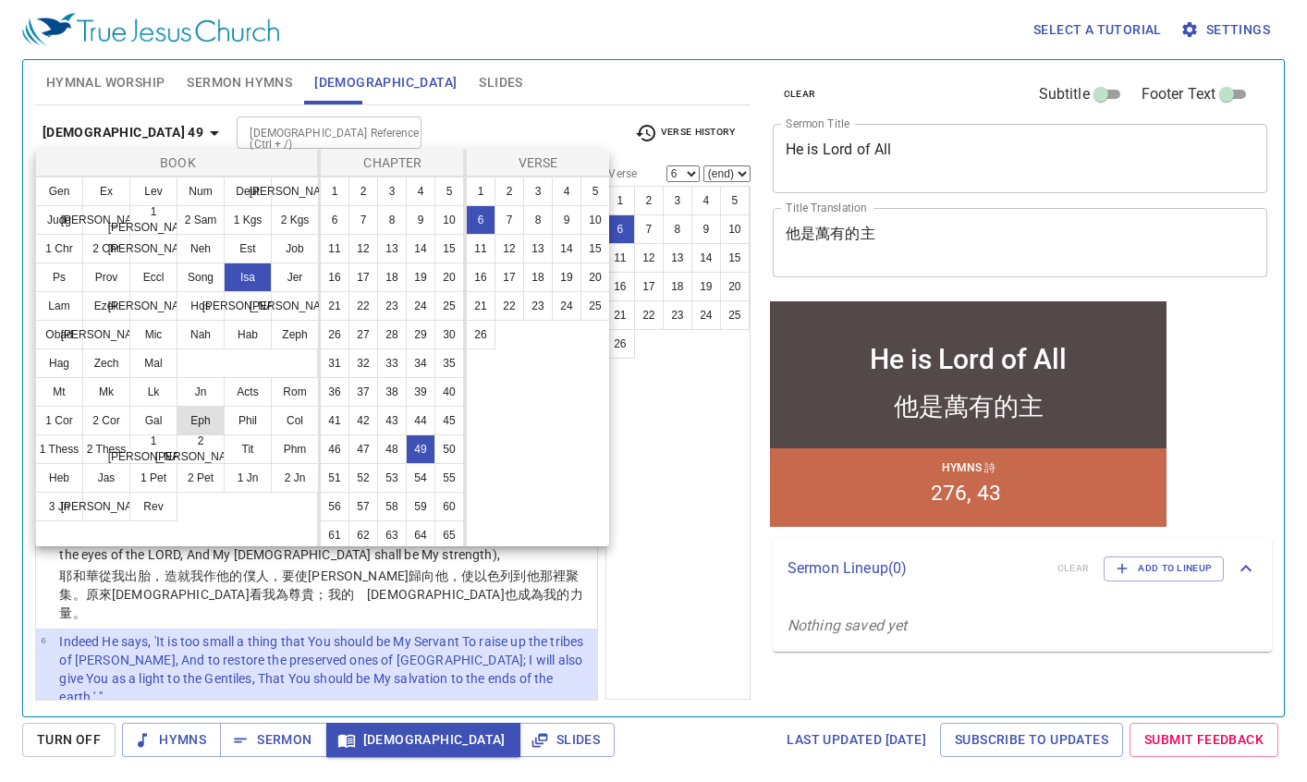
scroll to position [185, 0]
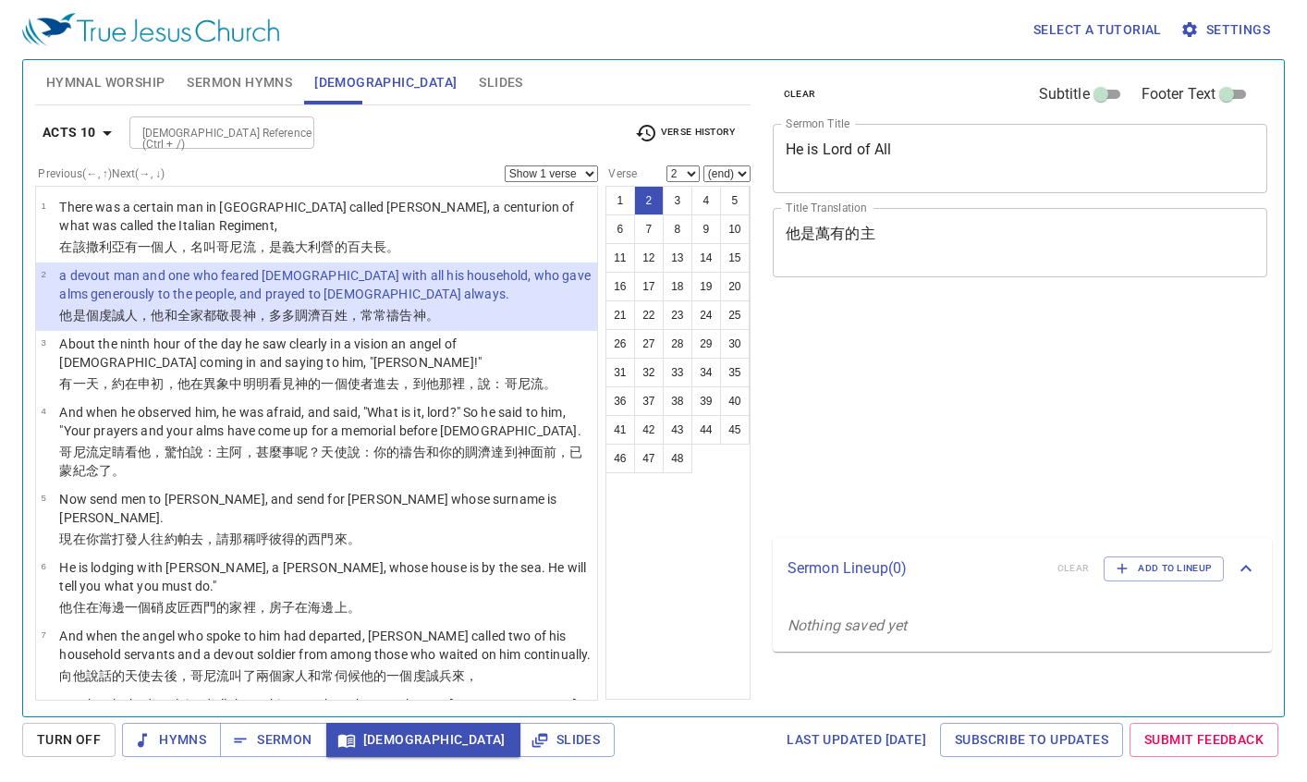
select select "2"
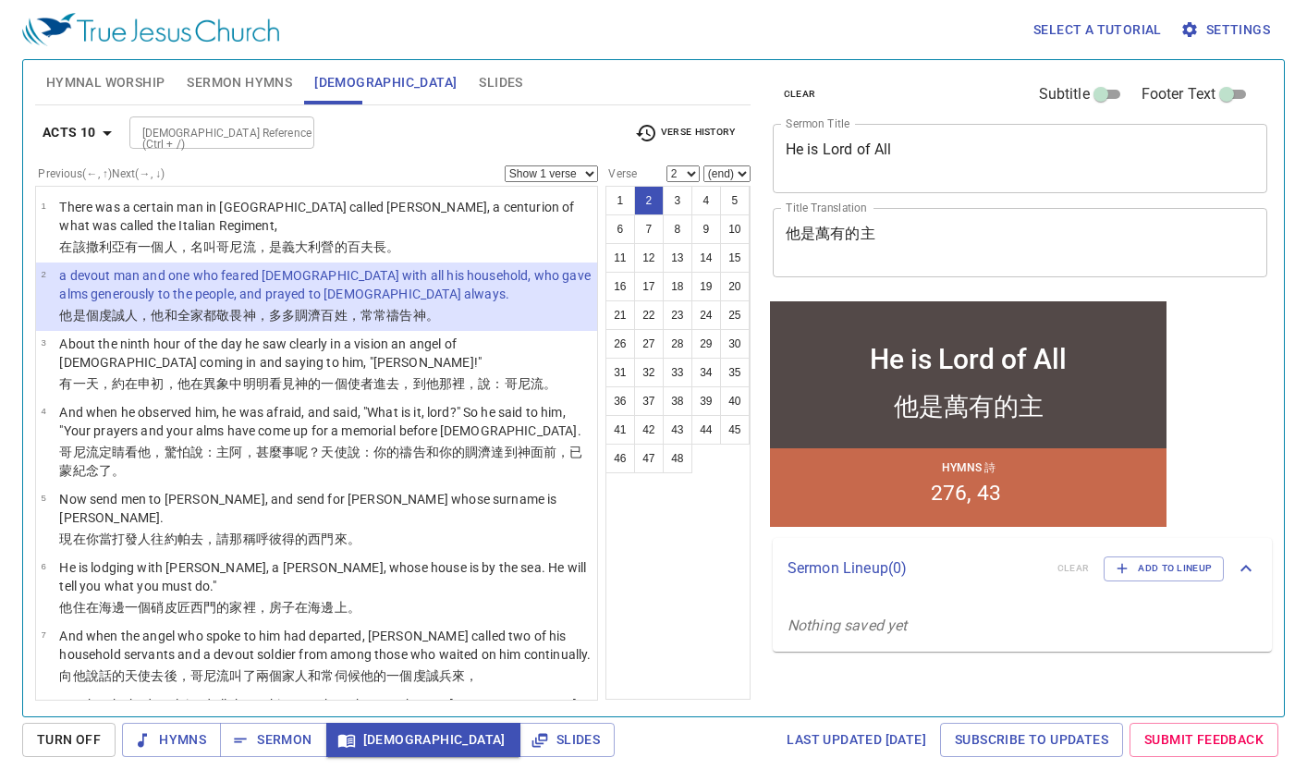
scroll to position [37, 0]
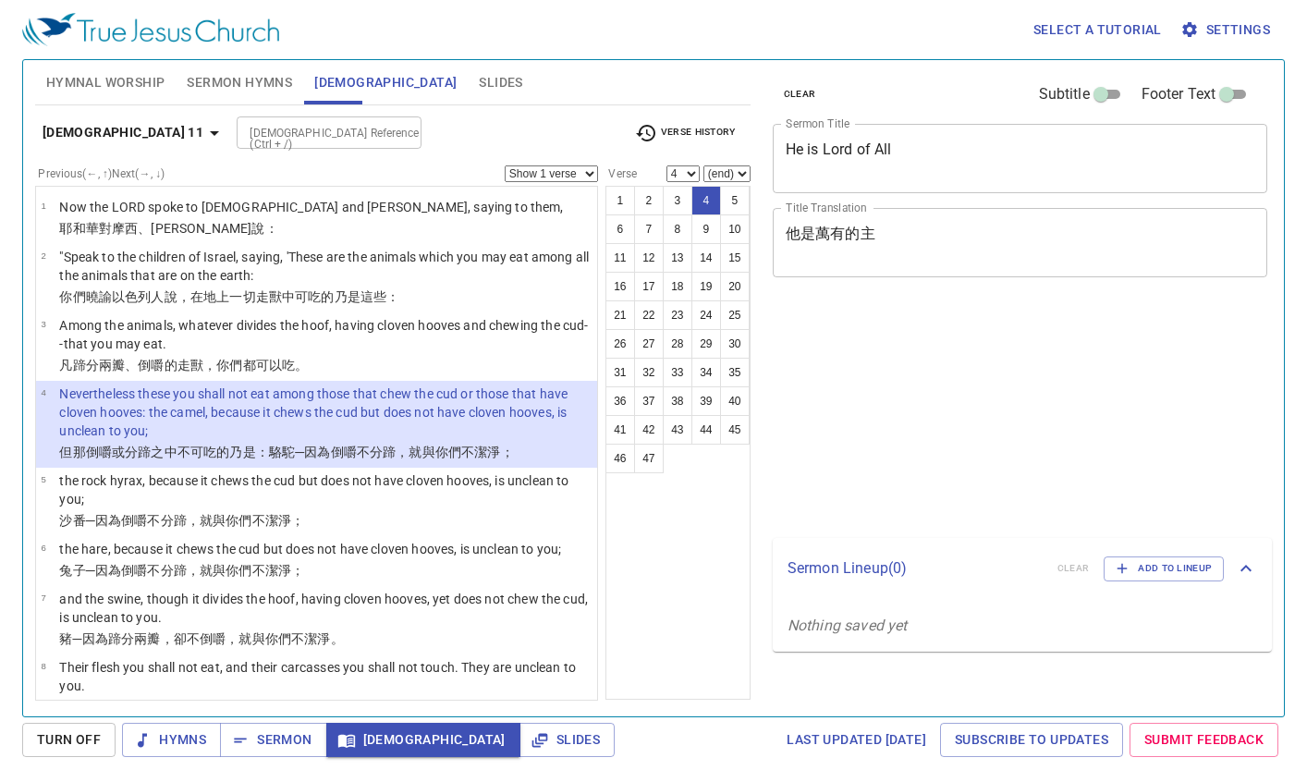
select select "4"
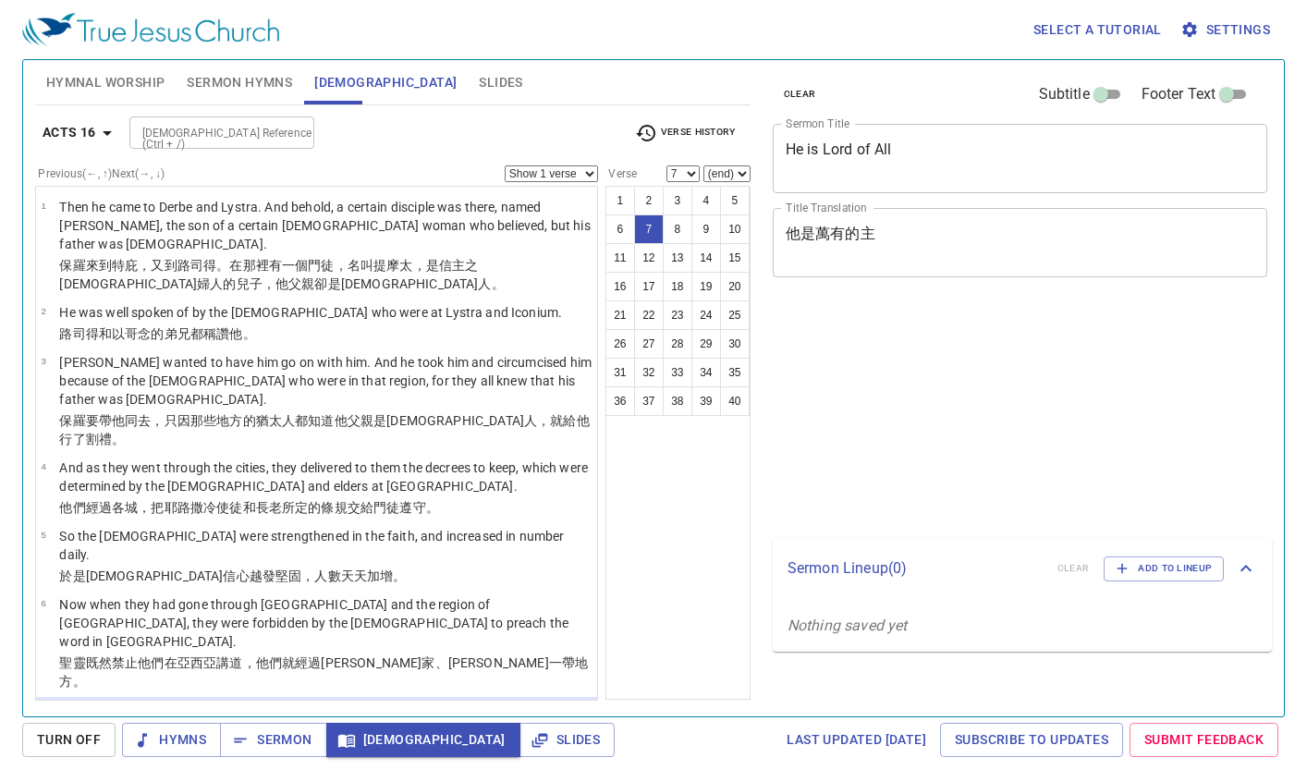
select select "7"
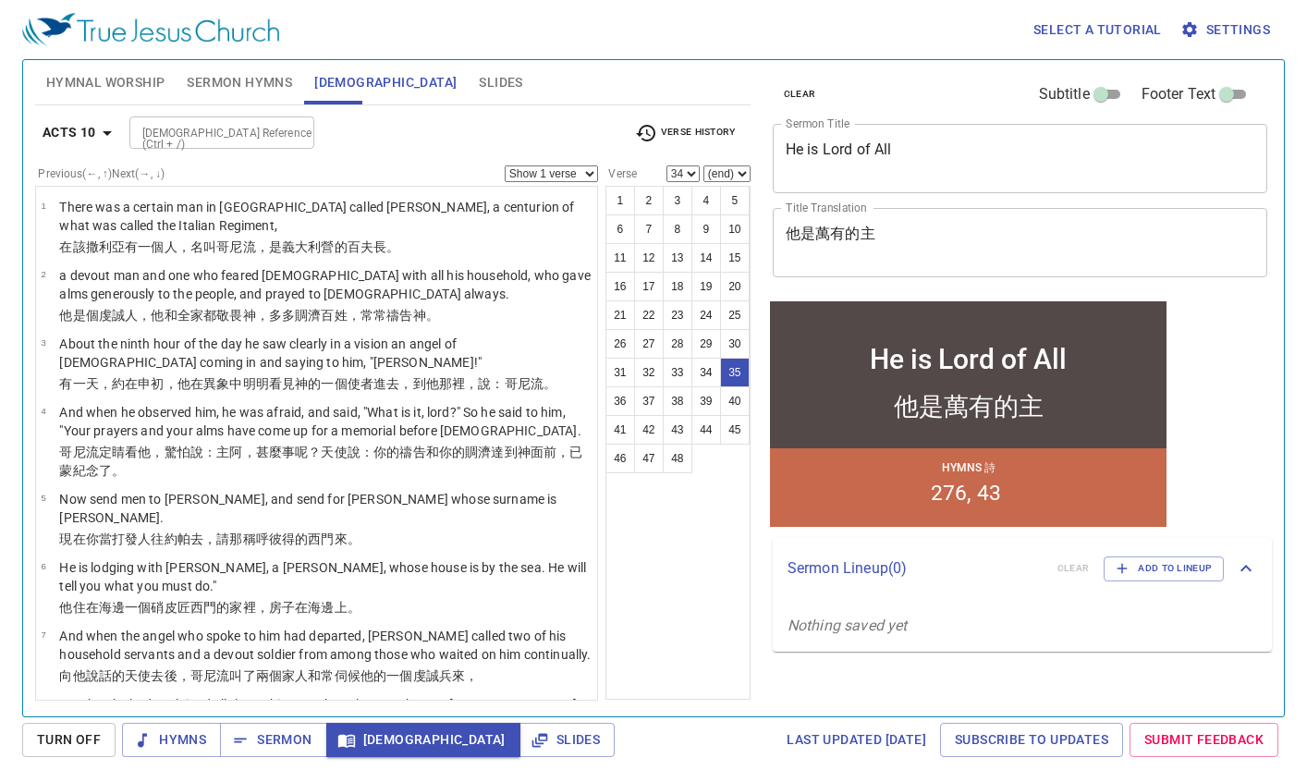
select select "35"
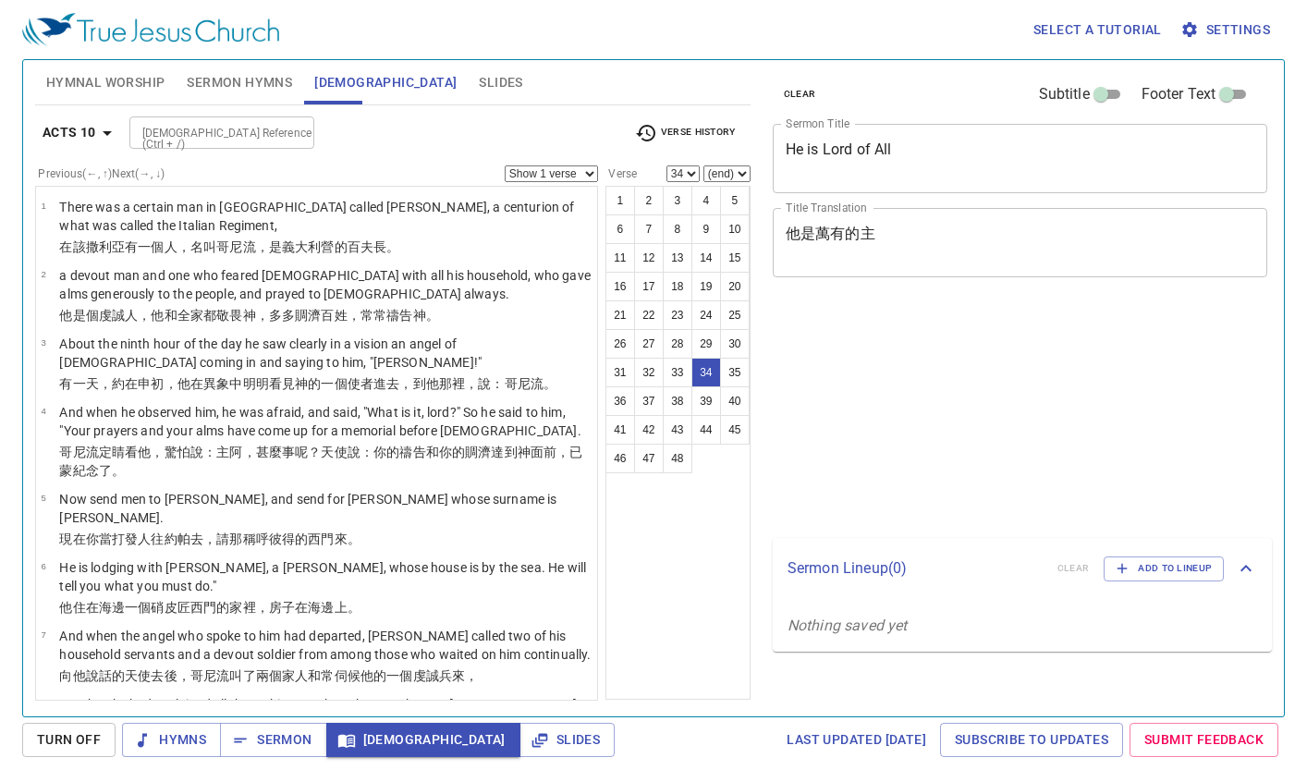
select select "34"
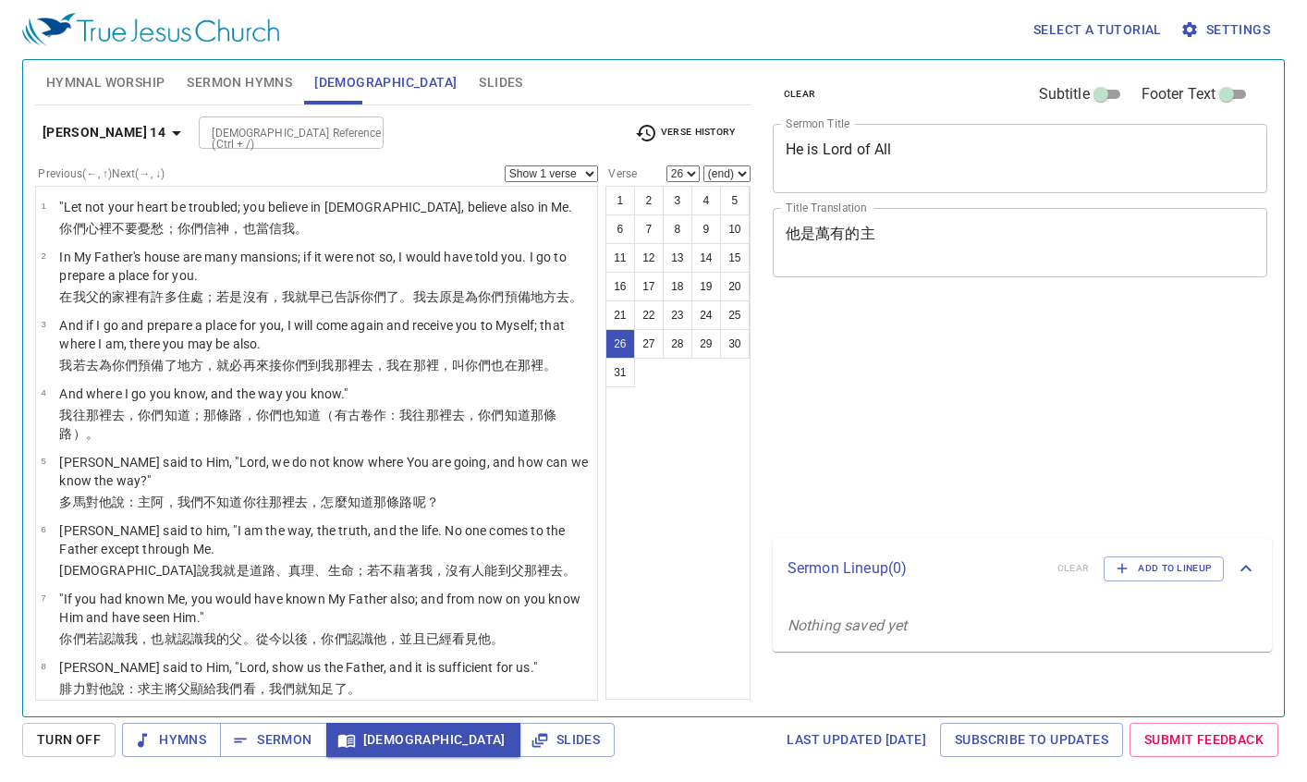
select select "26"
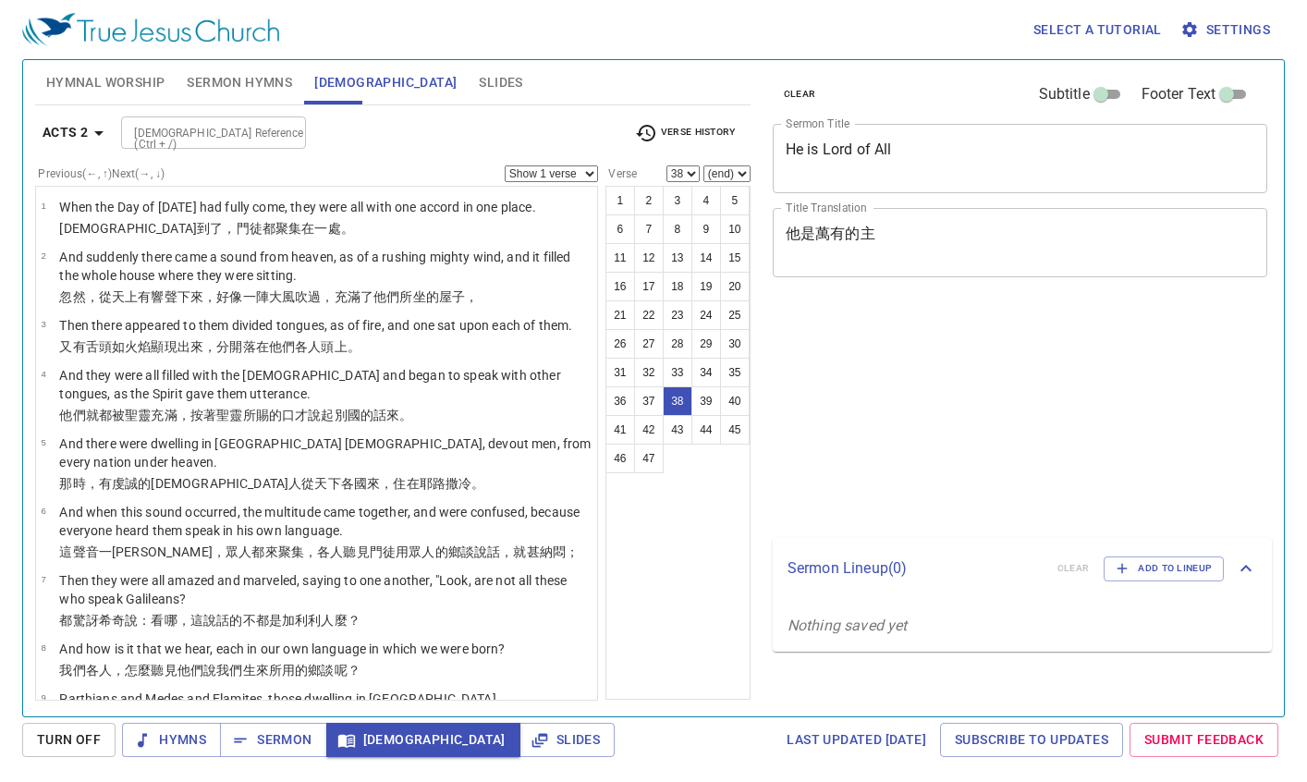
select select "38"
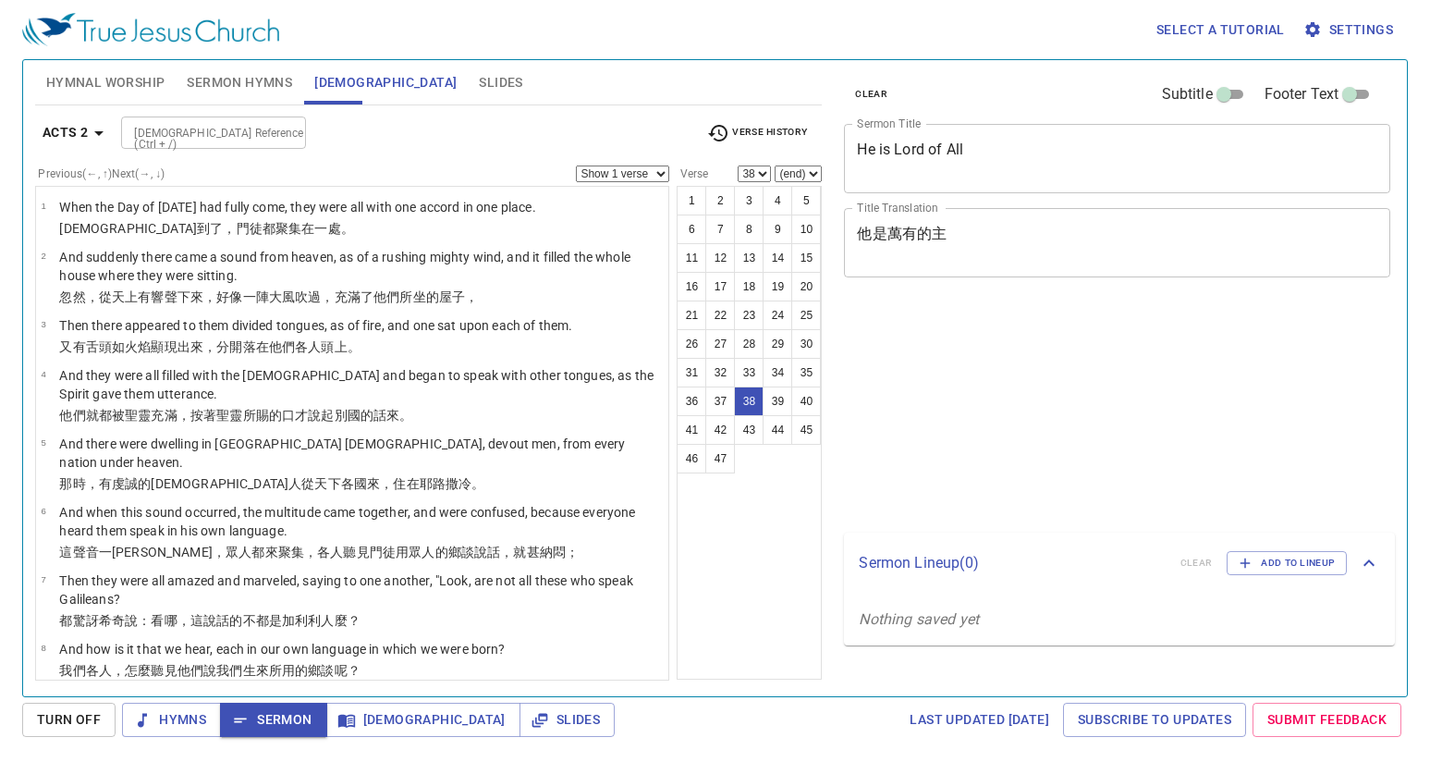
select select "38"
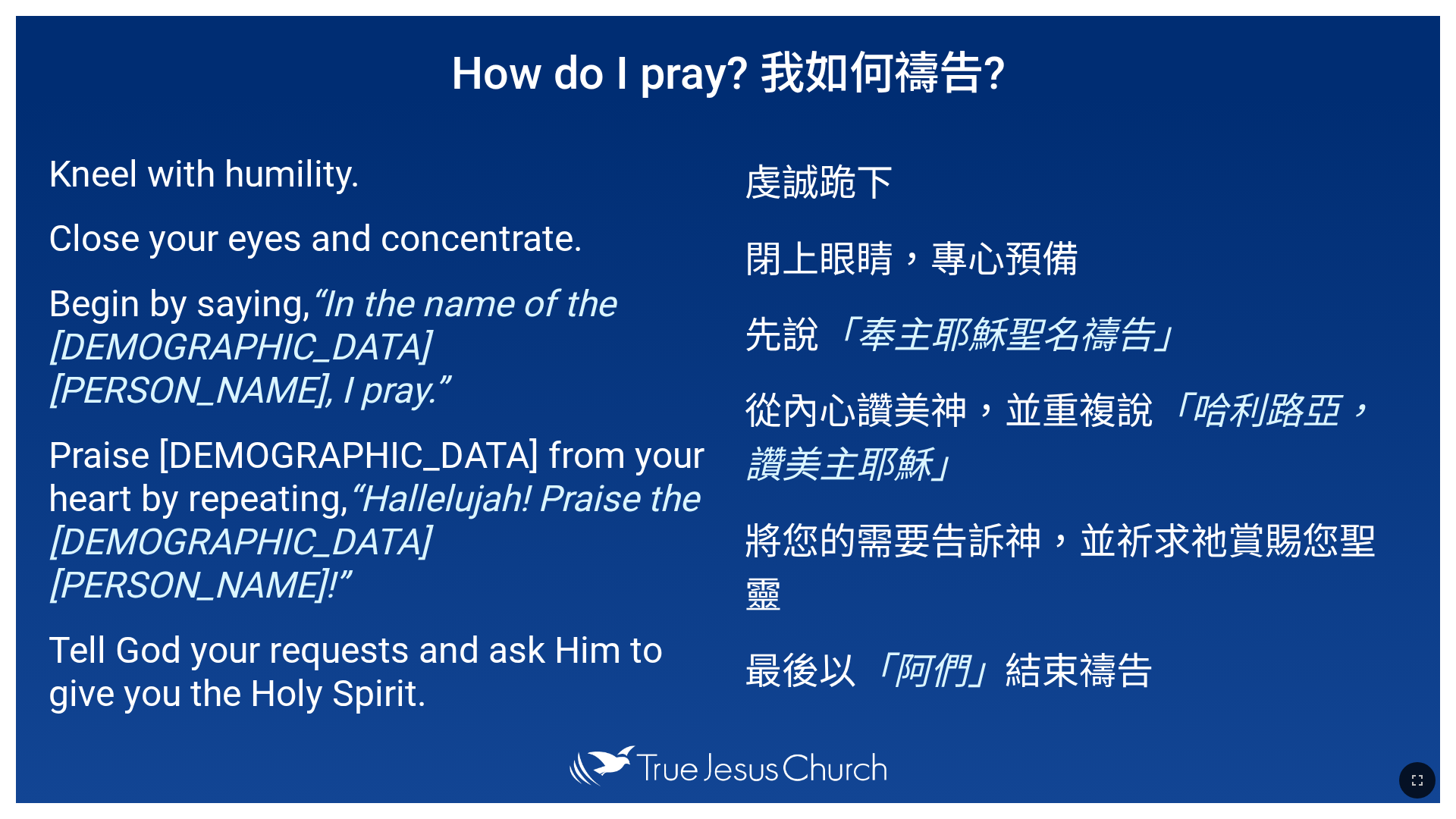
click at [888, 209] on span "虔誠跪下 閉上眼睛，專心預備 先說 「奉主耶穌聖名禱告」 從內心讚美神，並重複說 「哈利路亞，讚美主耶穌」 將您的需要告訴神，並祈求祂賞賜您聖靈 最後以 「阿…" at bounding box center [1076, 423] width 663 height 587
